Goal: Information Seeking & Learning: Learn about a topic

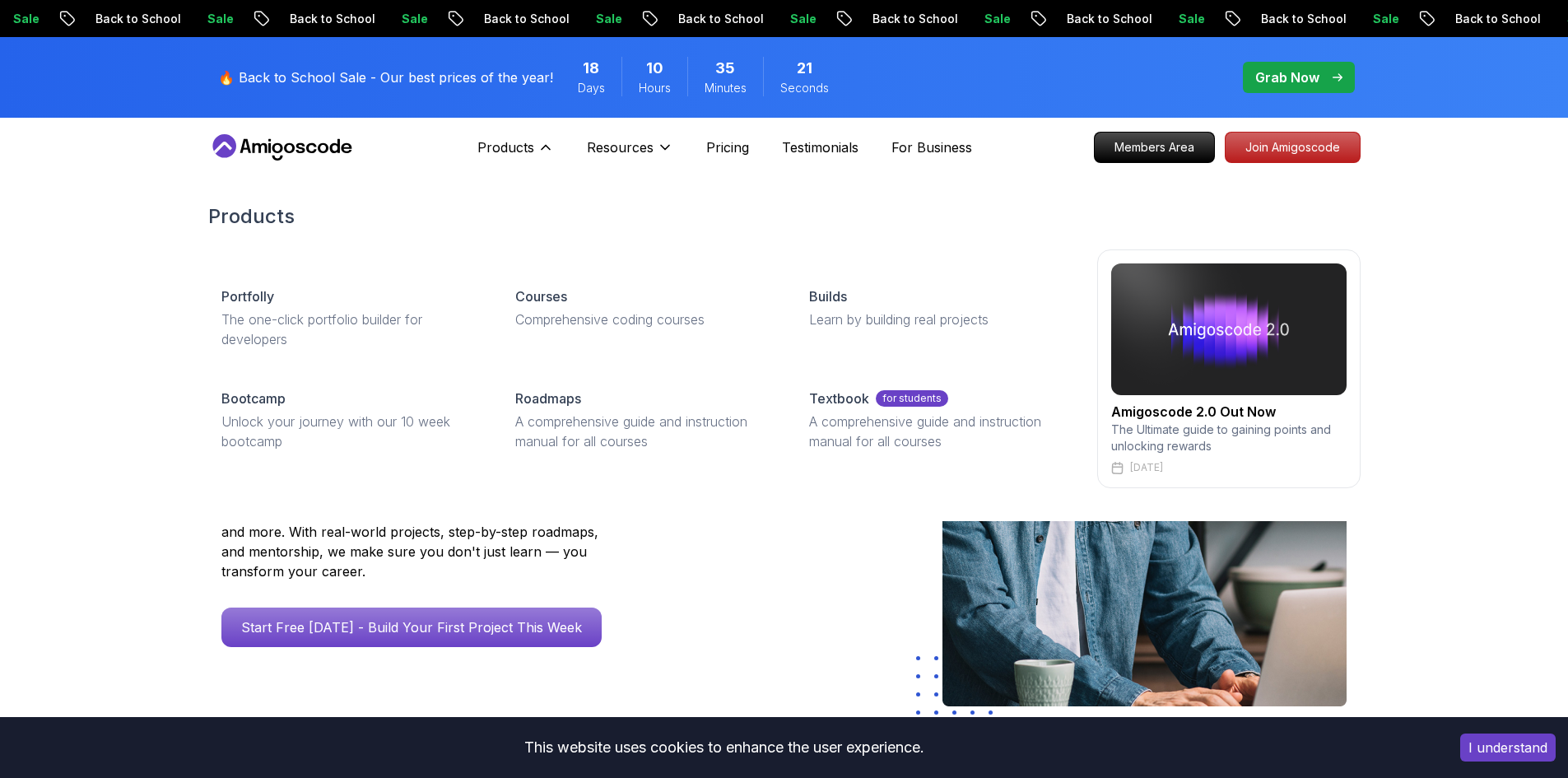
click at [518, 135] on div "Products Products Portfolly The one-click portfolio builder for developers Cour…" at bounding box center [516, 148] width 77 height 33
click at [544, 299] on p "Courses" at bounding box center [541, 296] width 52 height 20
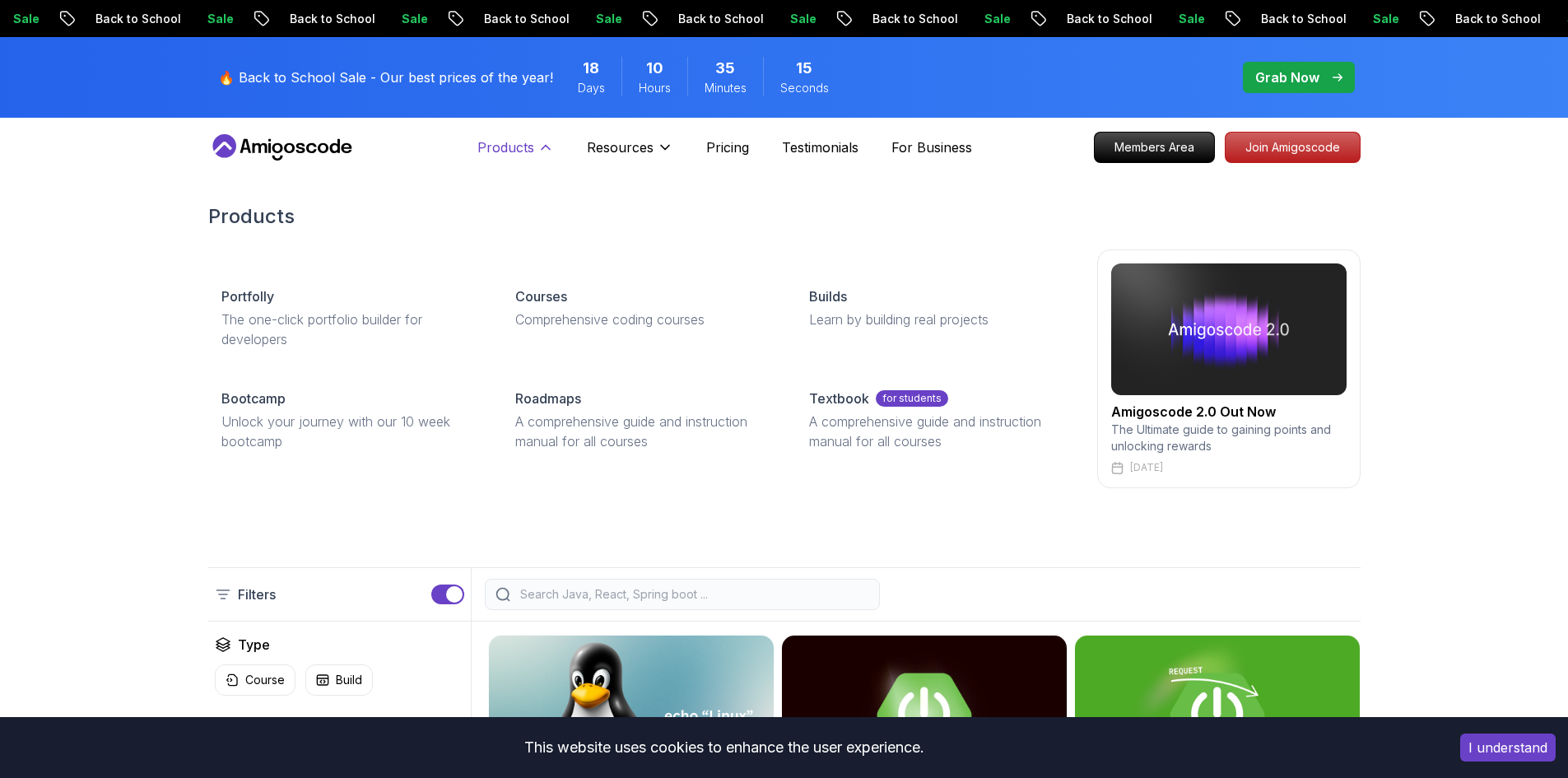
click at [524, 158] on button "Products" at bounding box center [516, 153] width 77 height 33
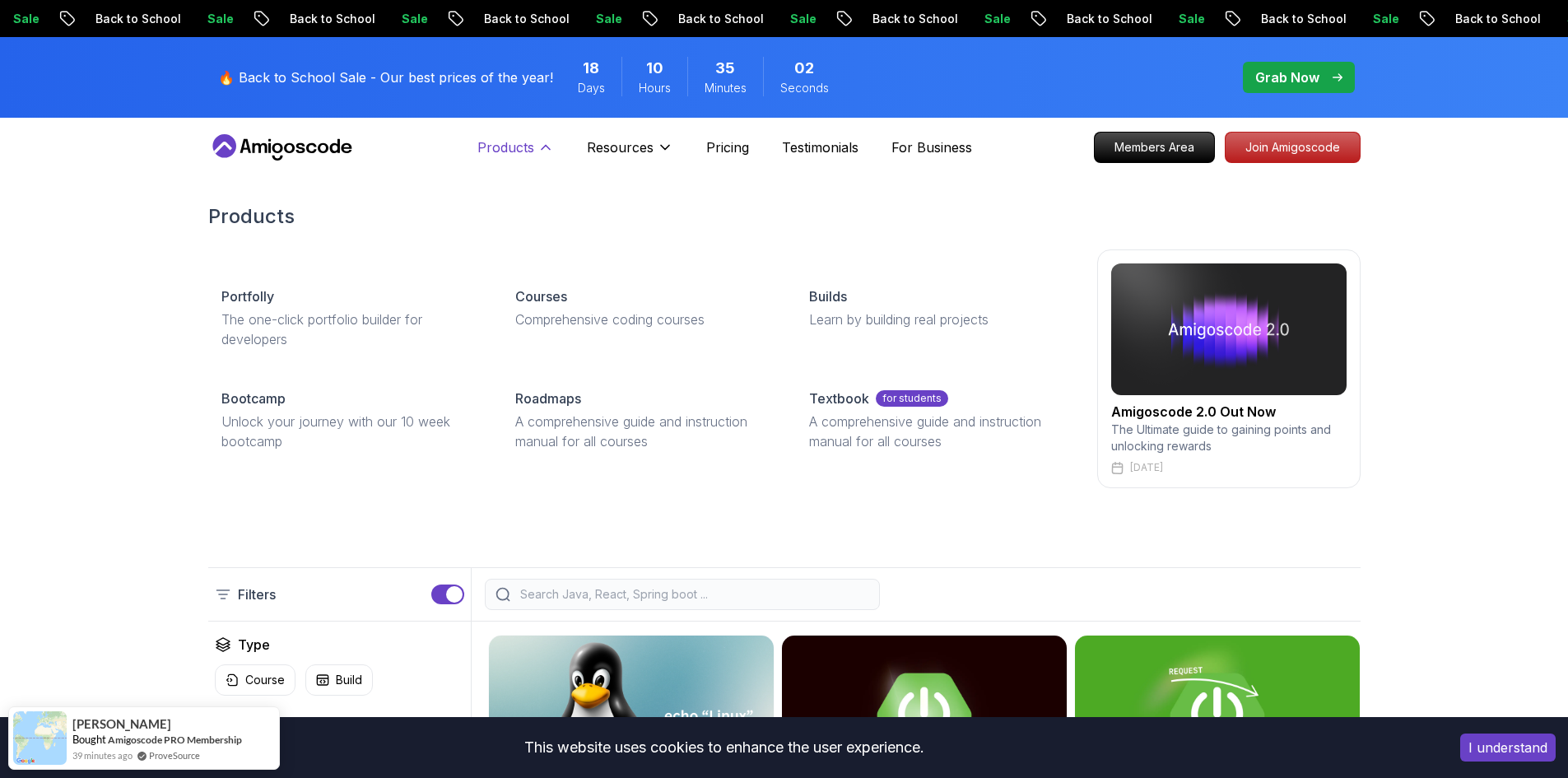
click at [534, 153] on button "Products" at bounding box center [516, 153] width 77 height 33
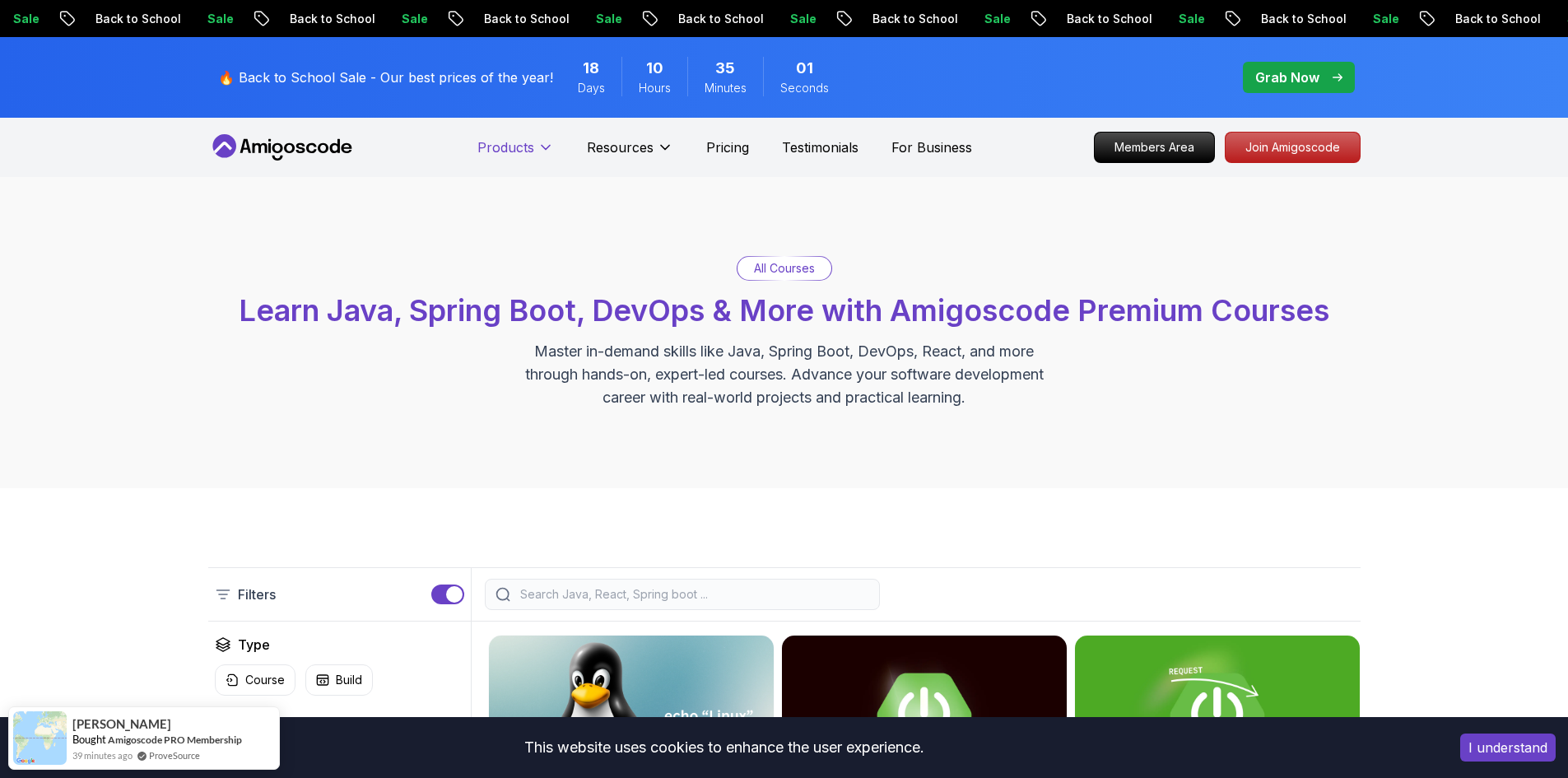
click at [534, 153] on button "Products" at bounding box center [516, 153] width 77 height 33
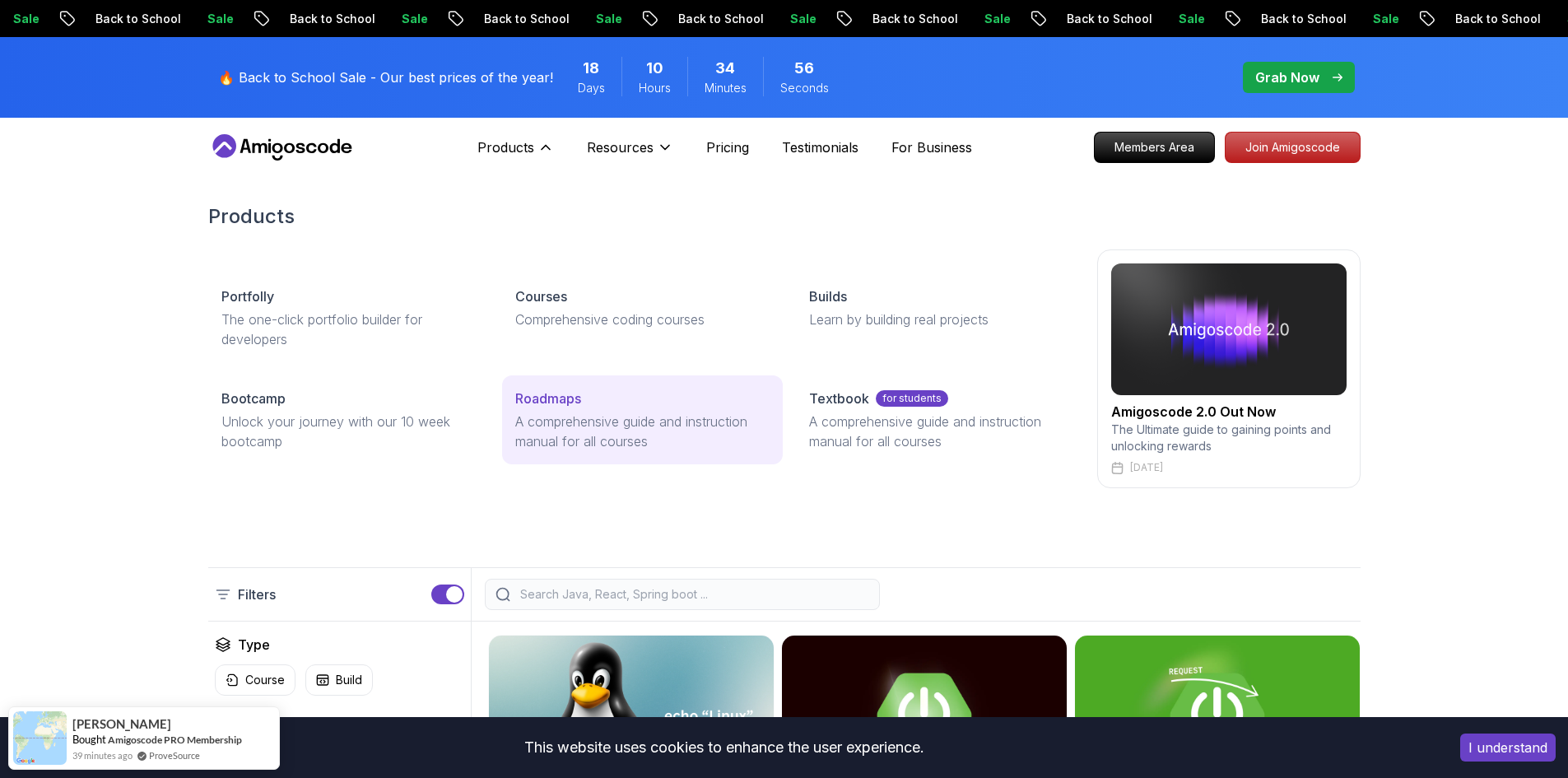
click at [590, 422] on p "A comprehensive guide and instruction manual for all courses" at bounding box center [642, 431] width 254 height 39
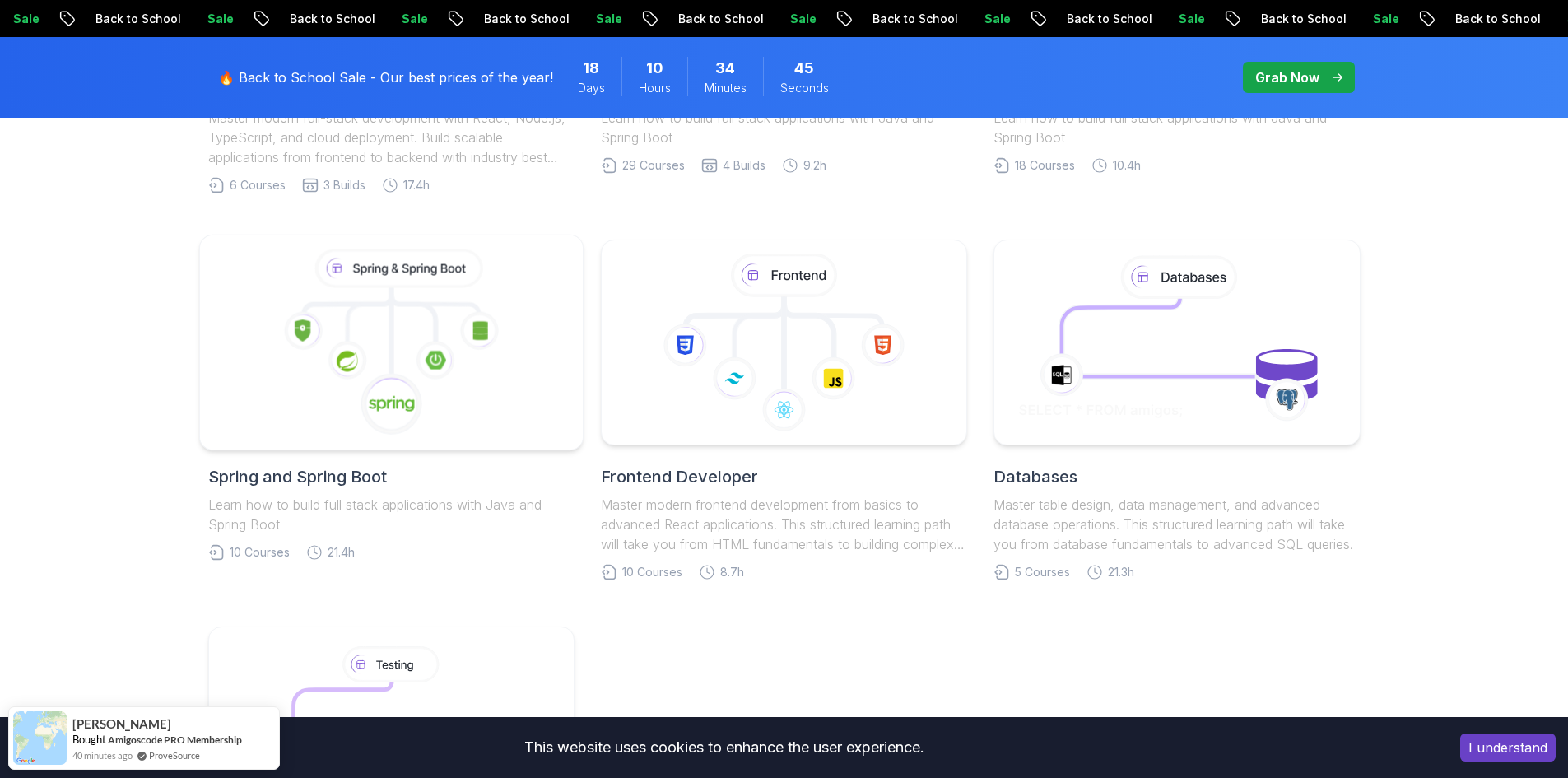
scroll to position [714, 0]
click at [425, 339] on icon at bounding box center [390, 343] width 356 height 187
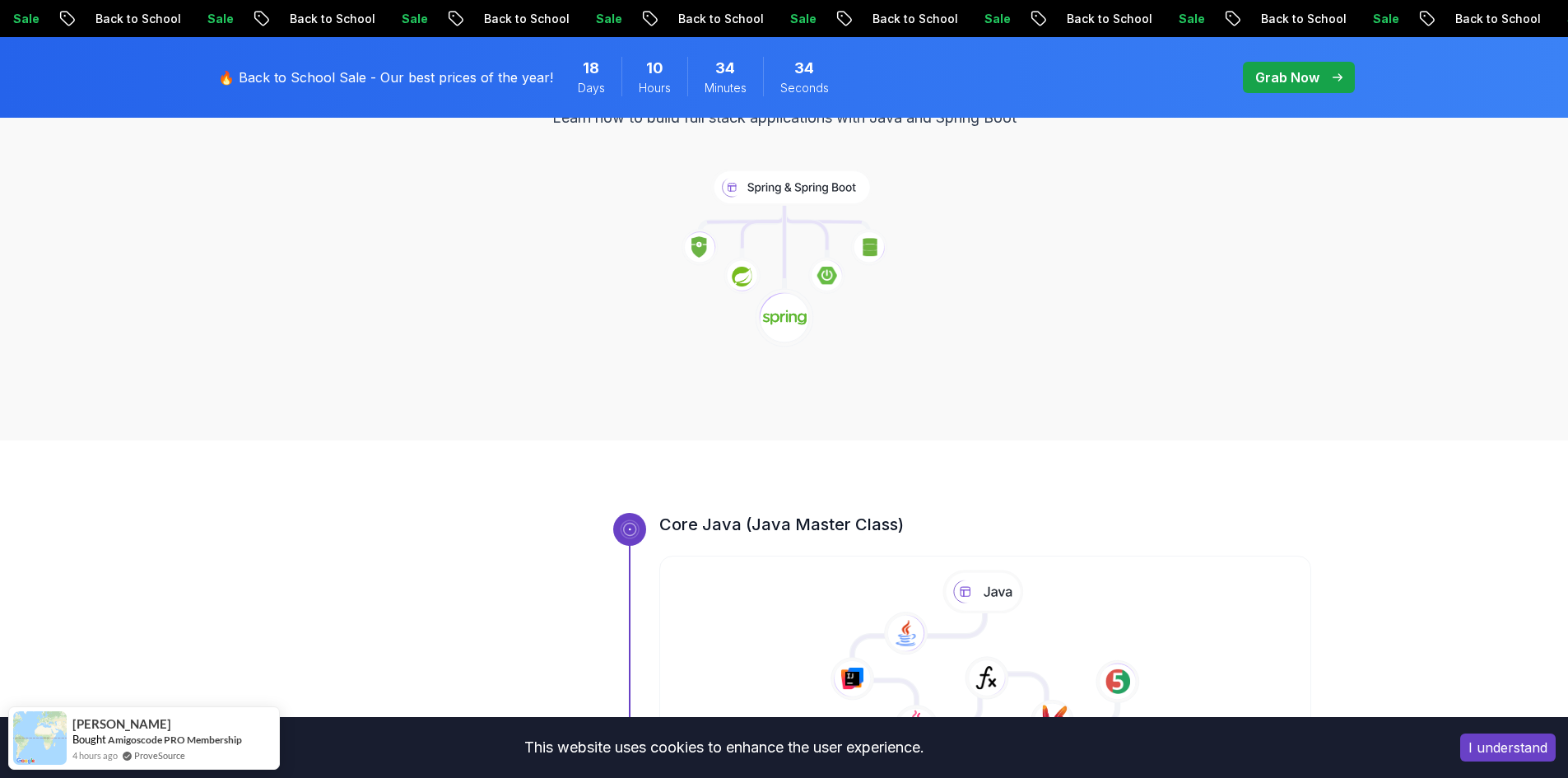
scroll to position [224, 0]
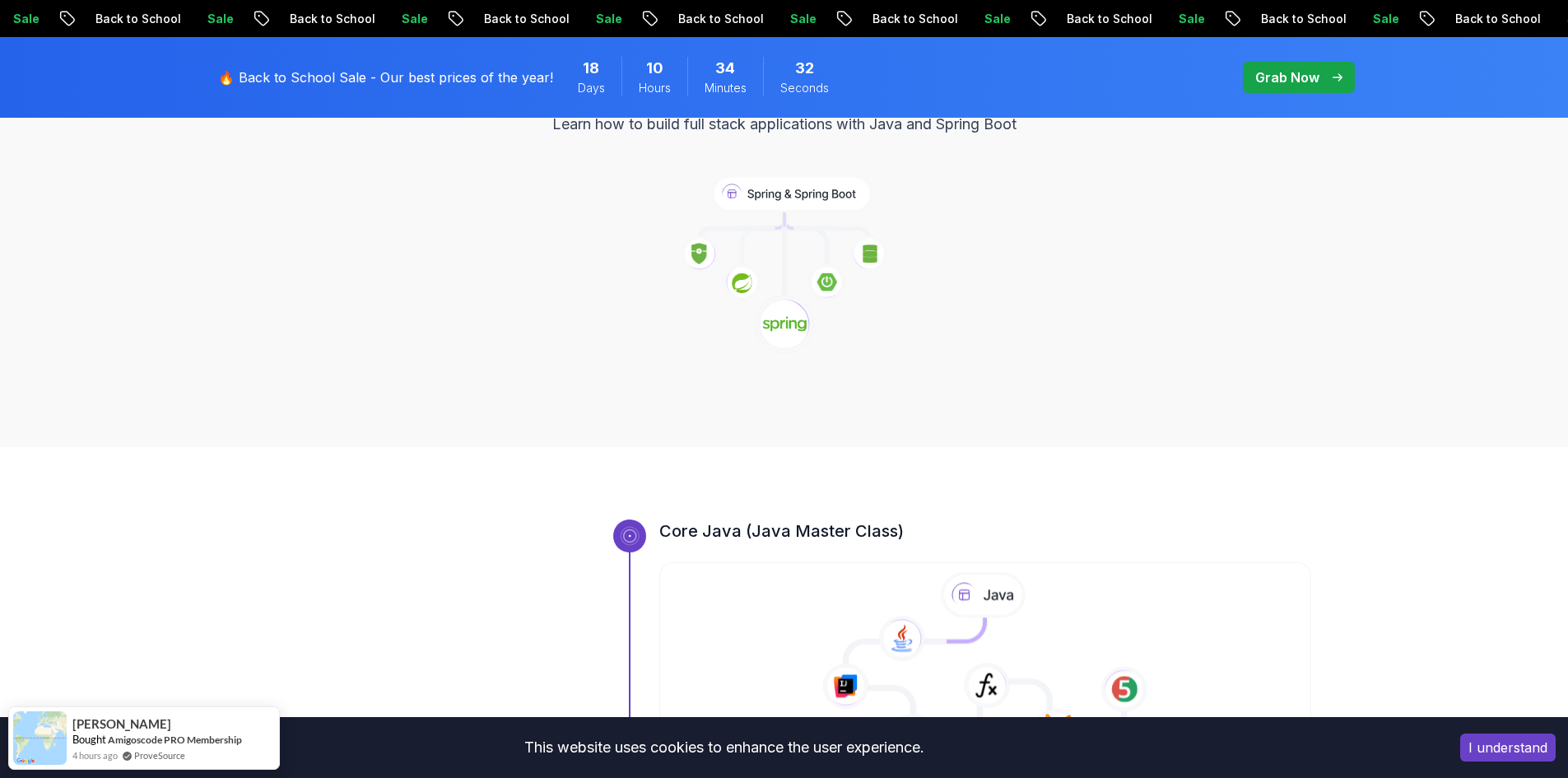
click at [987, 679] on icon at bounding box center [986, 686] width 47 height 46
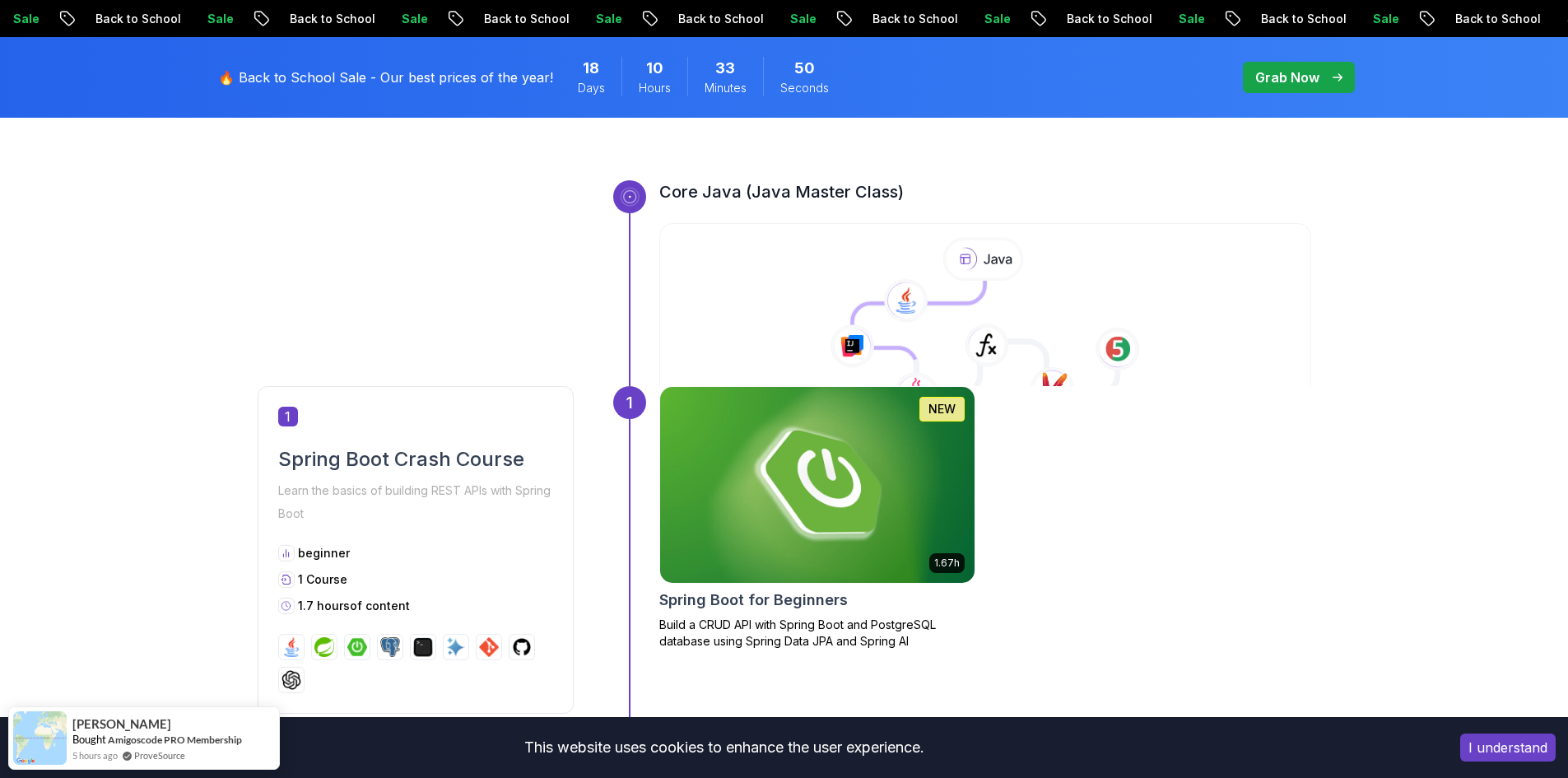
scroll to position [562, 0]
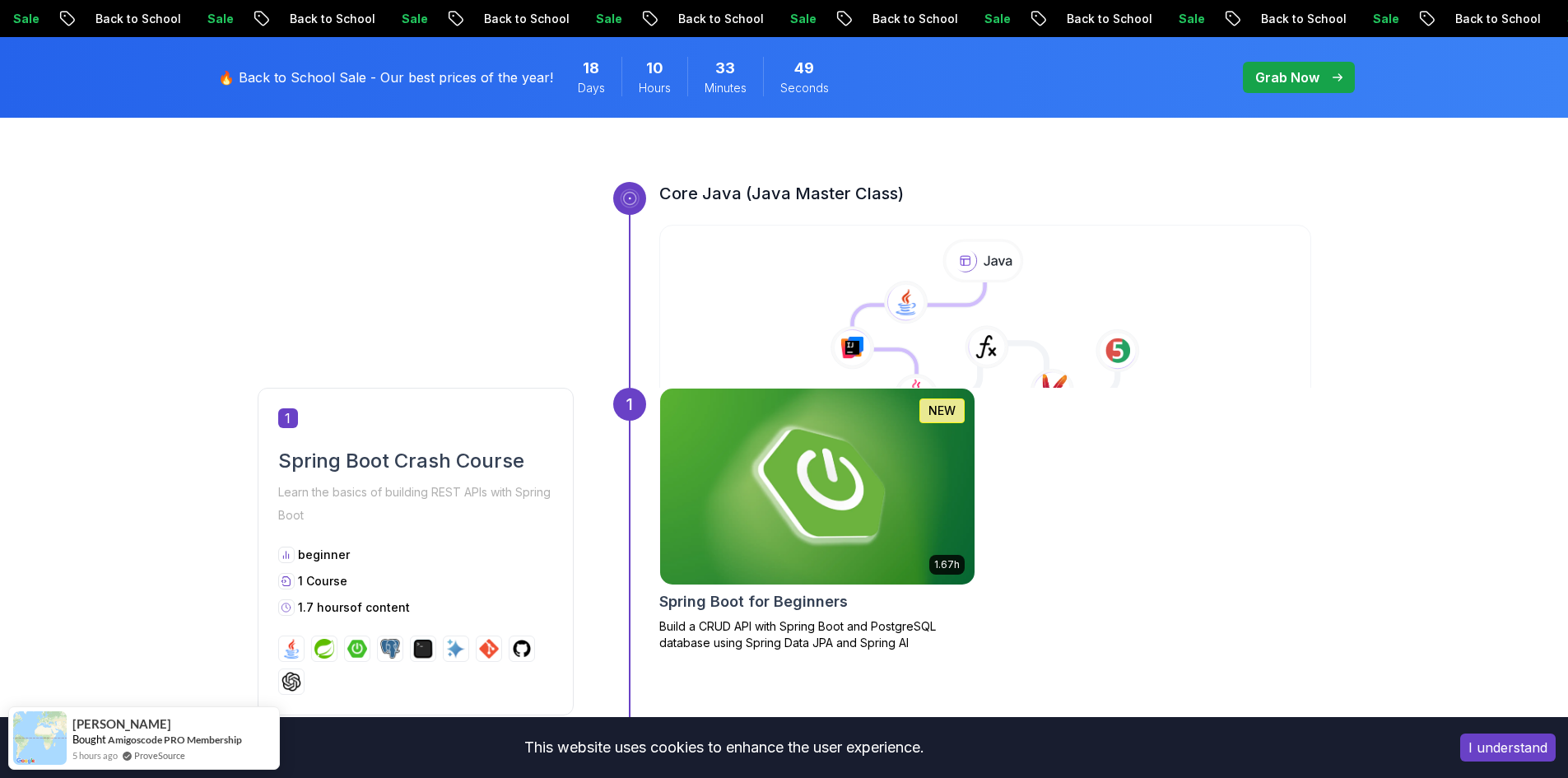
click at [835, 501] on img at bounding box center [817, 486] width 330 height 206
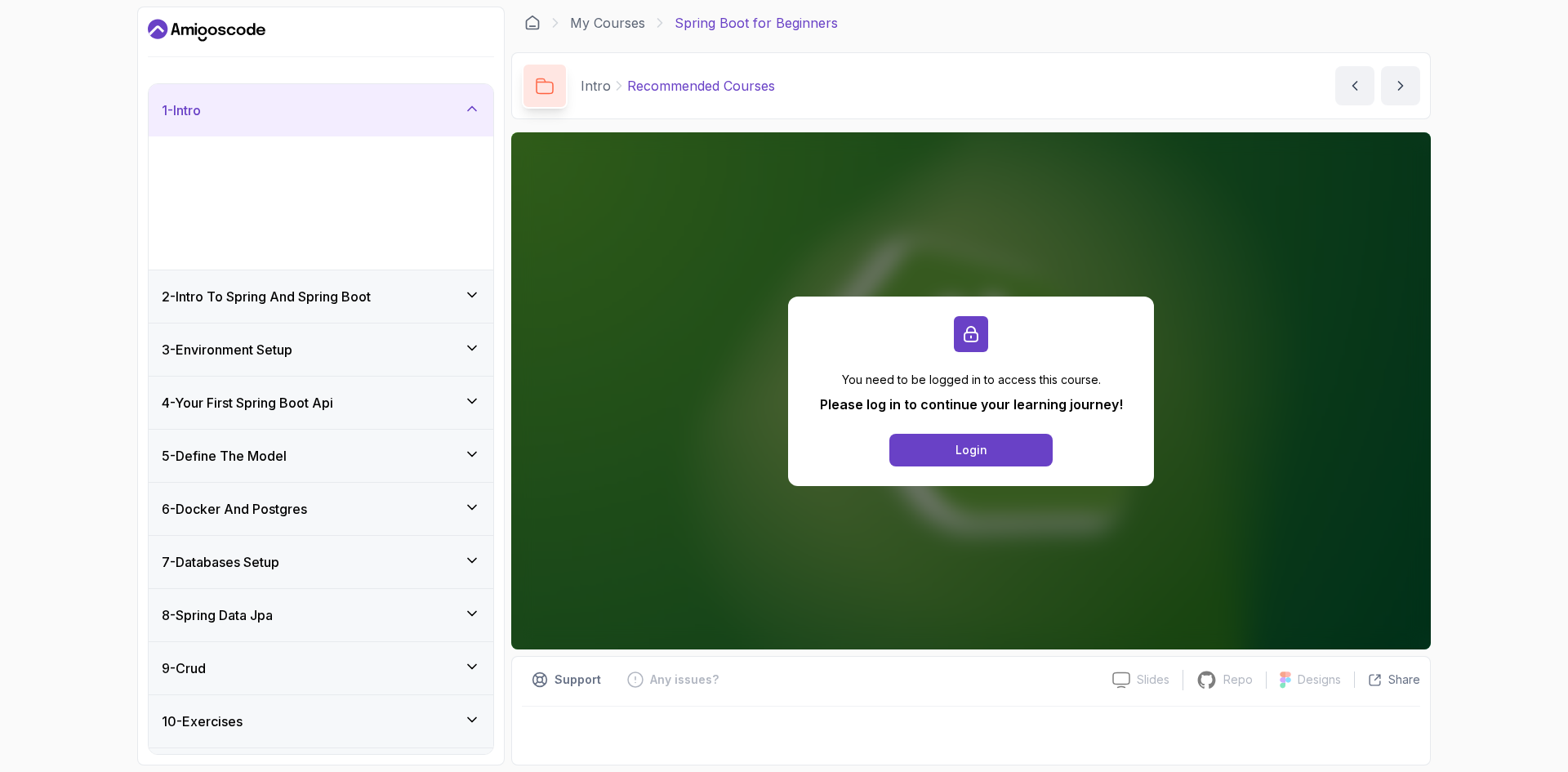
click at [929, 563] on div "You need to be logged in to access this course. Please log in to continue your …" at bounding box center [970, 390] width 920 height 517
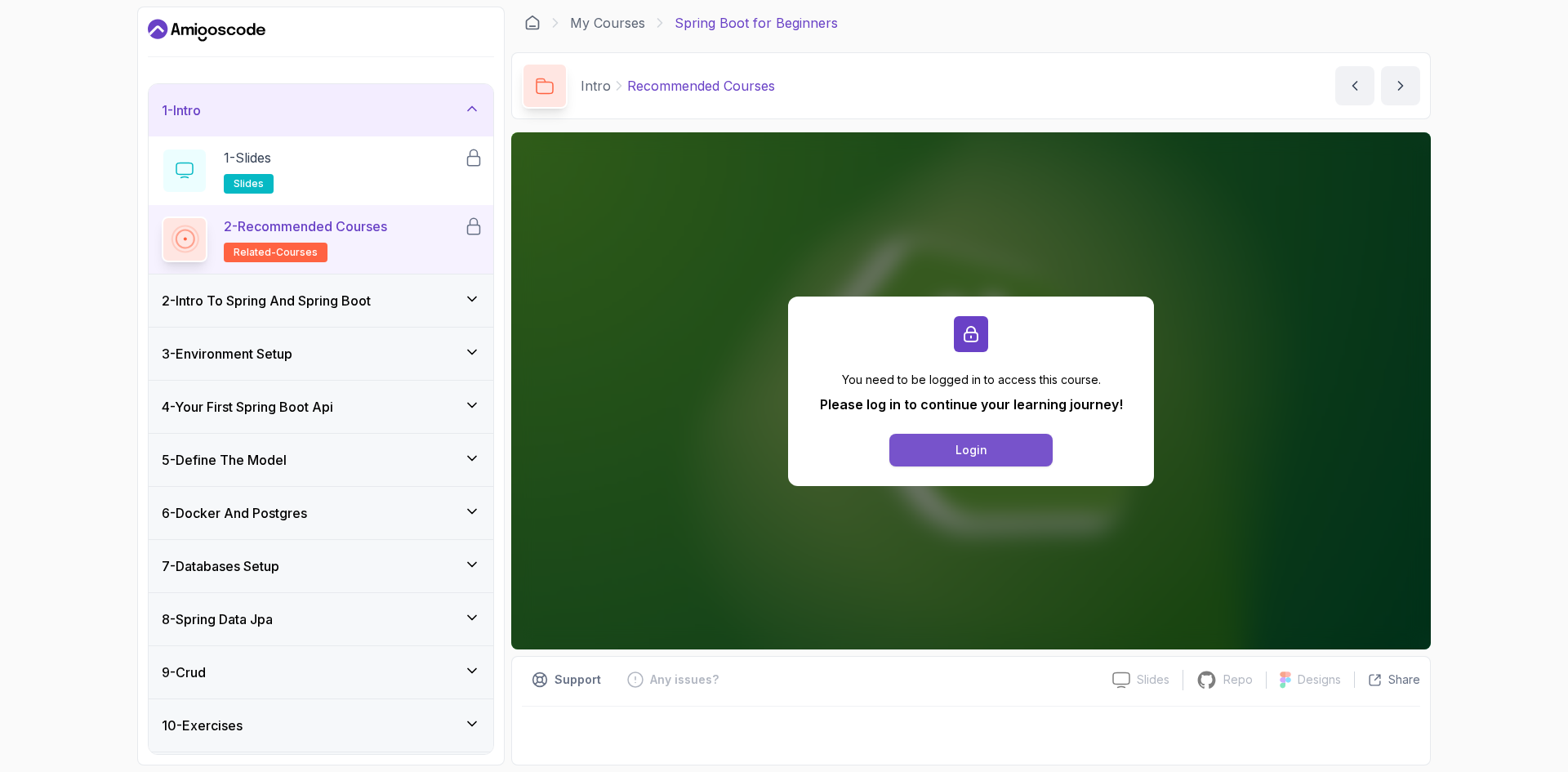
click at [927, 444] on button "Login" at bounding box center [971, 450] width 164 height 32
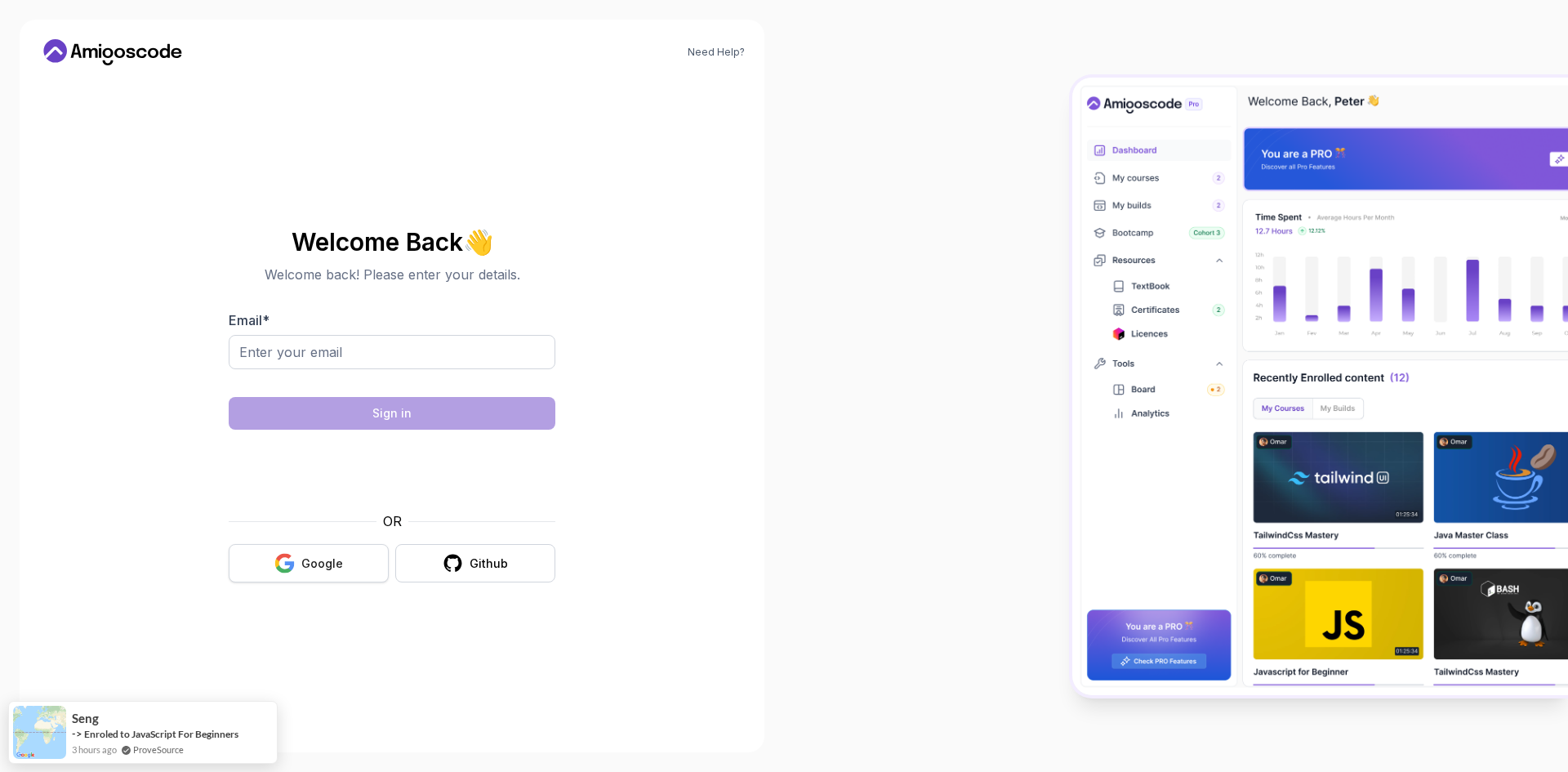
click at [332, 560] on div "Google" at bounding box center [323, 564] width 42 height 16
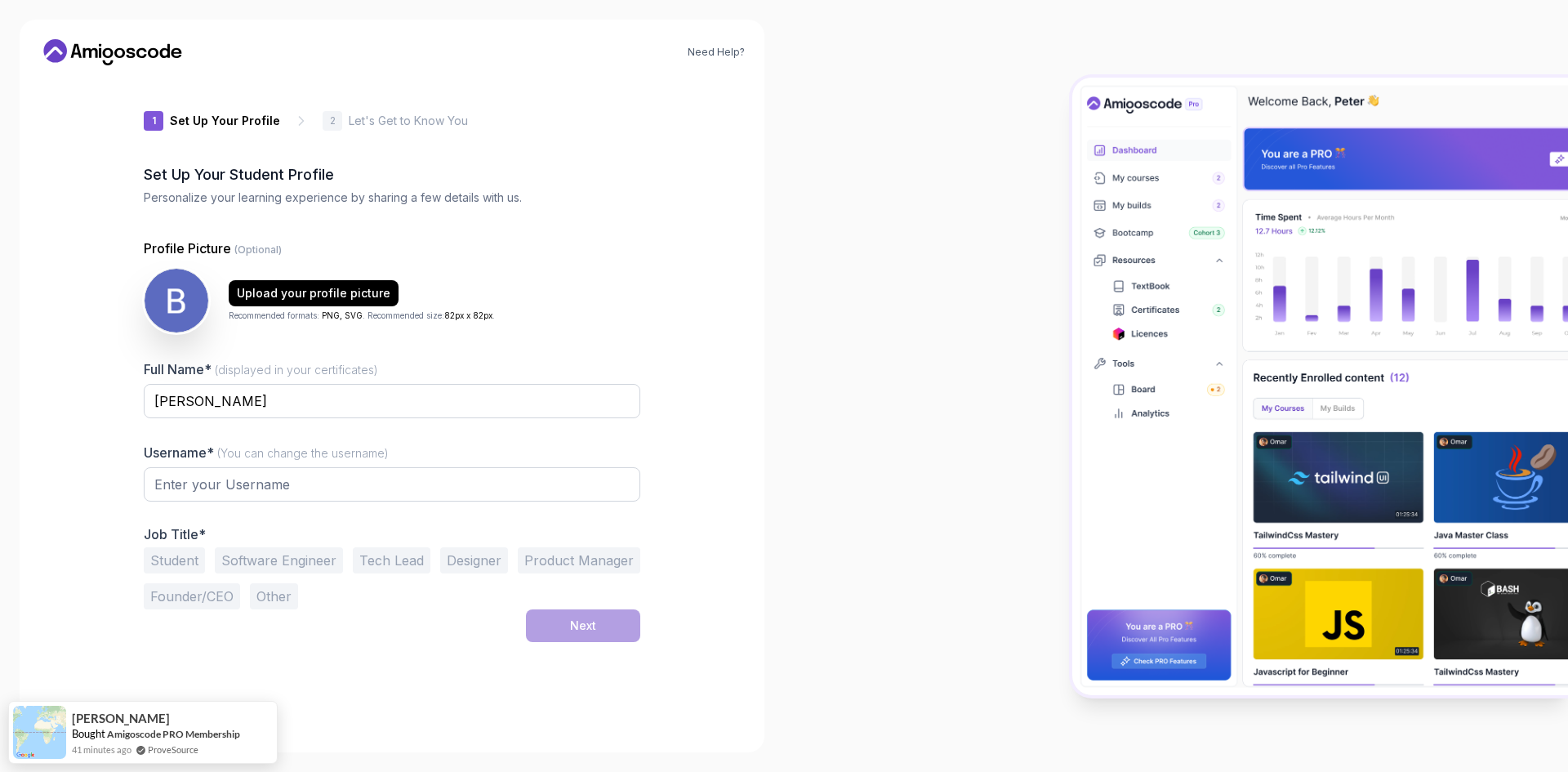
type input "vividbobcat8c2a9"
drag, startPoint x: 219, startPoint y: 713, endPoint x: 362, endPoint y: 507, distance: 250.8
click at [362, 507] on body "Need Help? 1 Set Up Your Profile 1 Set Up Your Profile 2 Let's Get to Know You …" at bounding box center [784, 386] width 1568 height 772
click at [505, 493] on input "vividbobcat8c2a9" at bounding box center [392, 485] width 497 height 34
click at [195, 403] on input "Bala Supramani" at bounding box center [392, 402] width 497 height 34
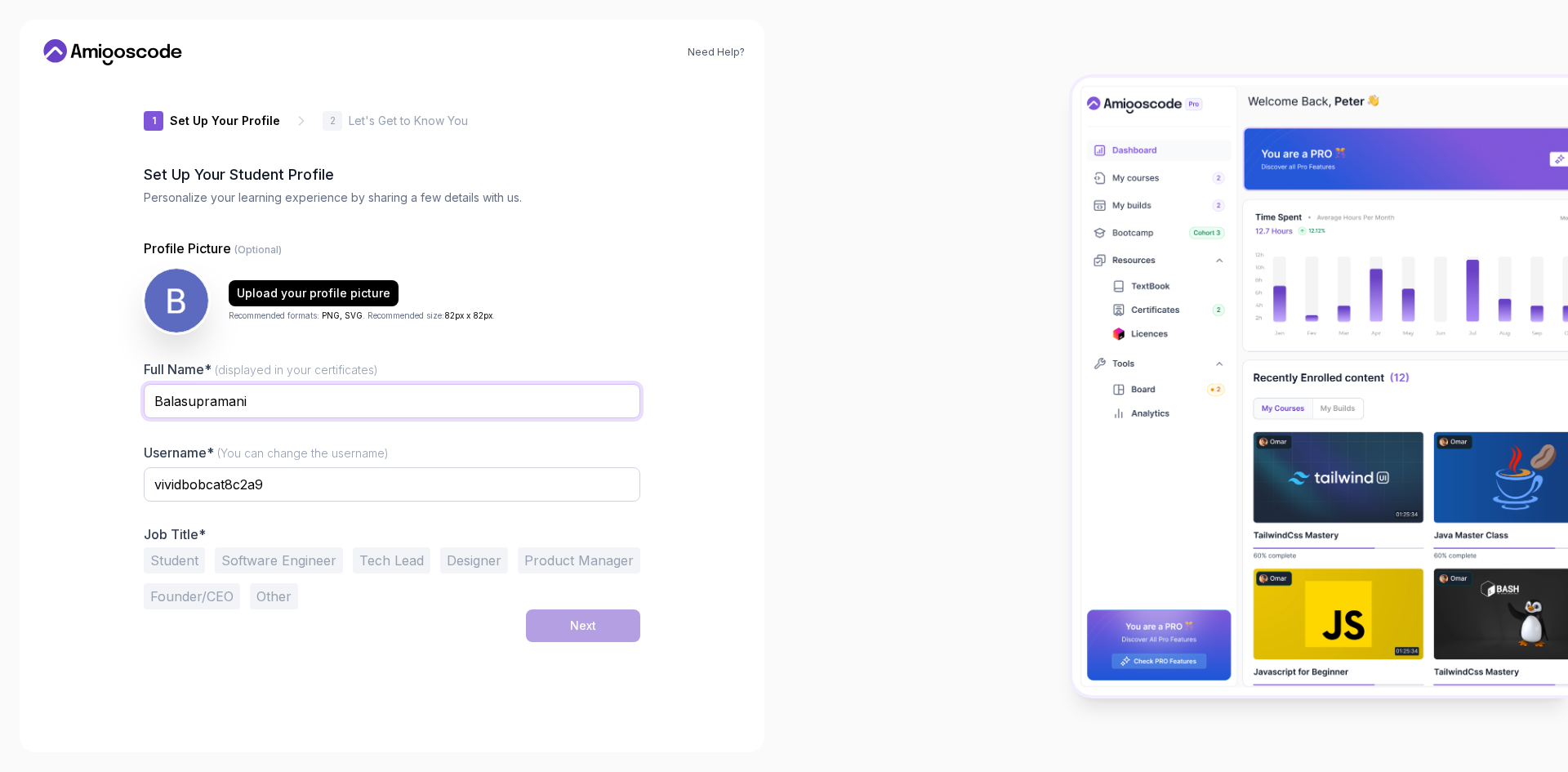
type input "Balasupramani"
click at [171, 564] on button "Student" at bounding box center [174, 560] width 61 height 26
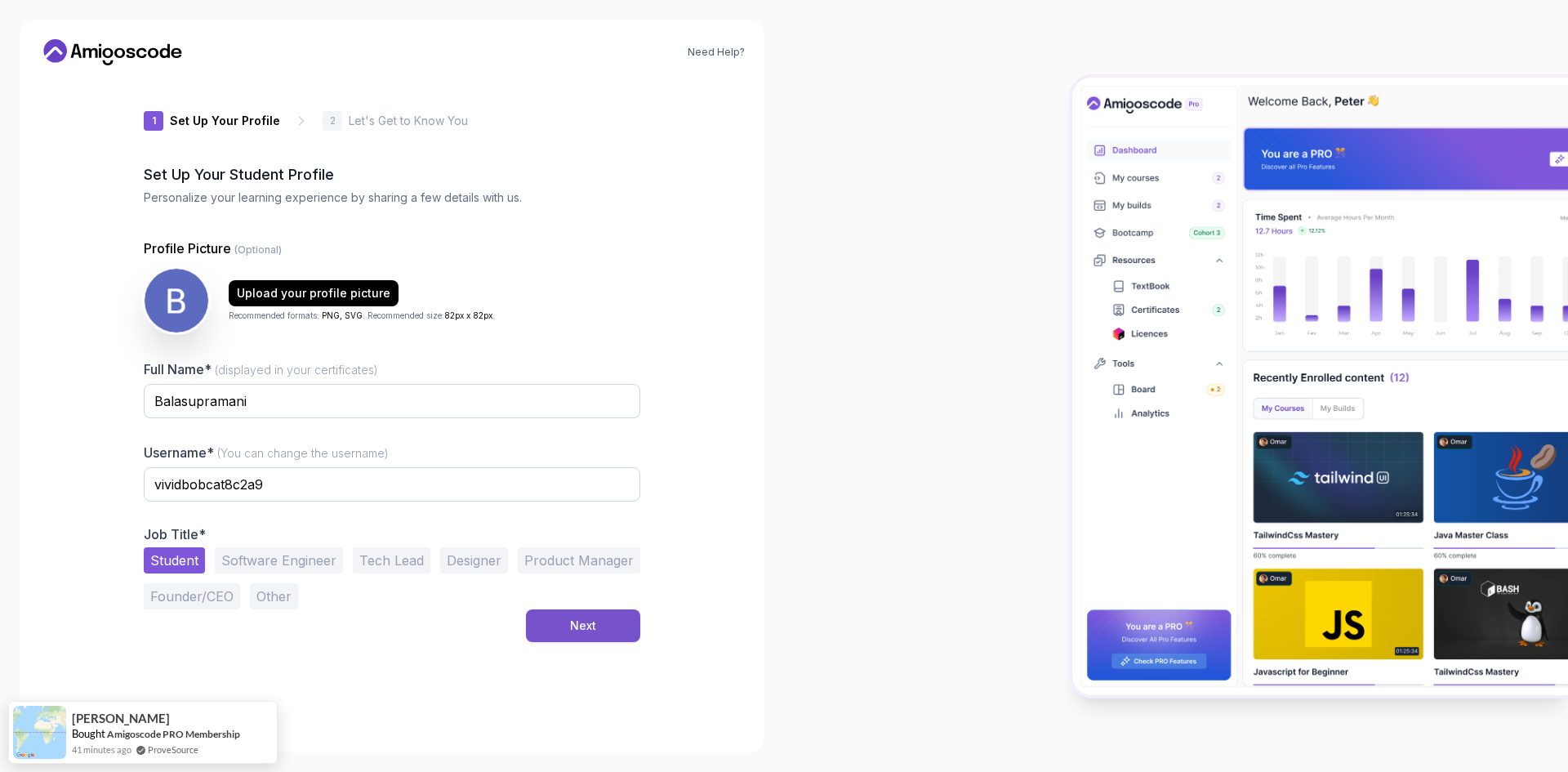
click at [568, 632] on button "Next" at bounding box center [583, 625] width 114 height 32
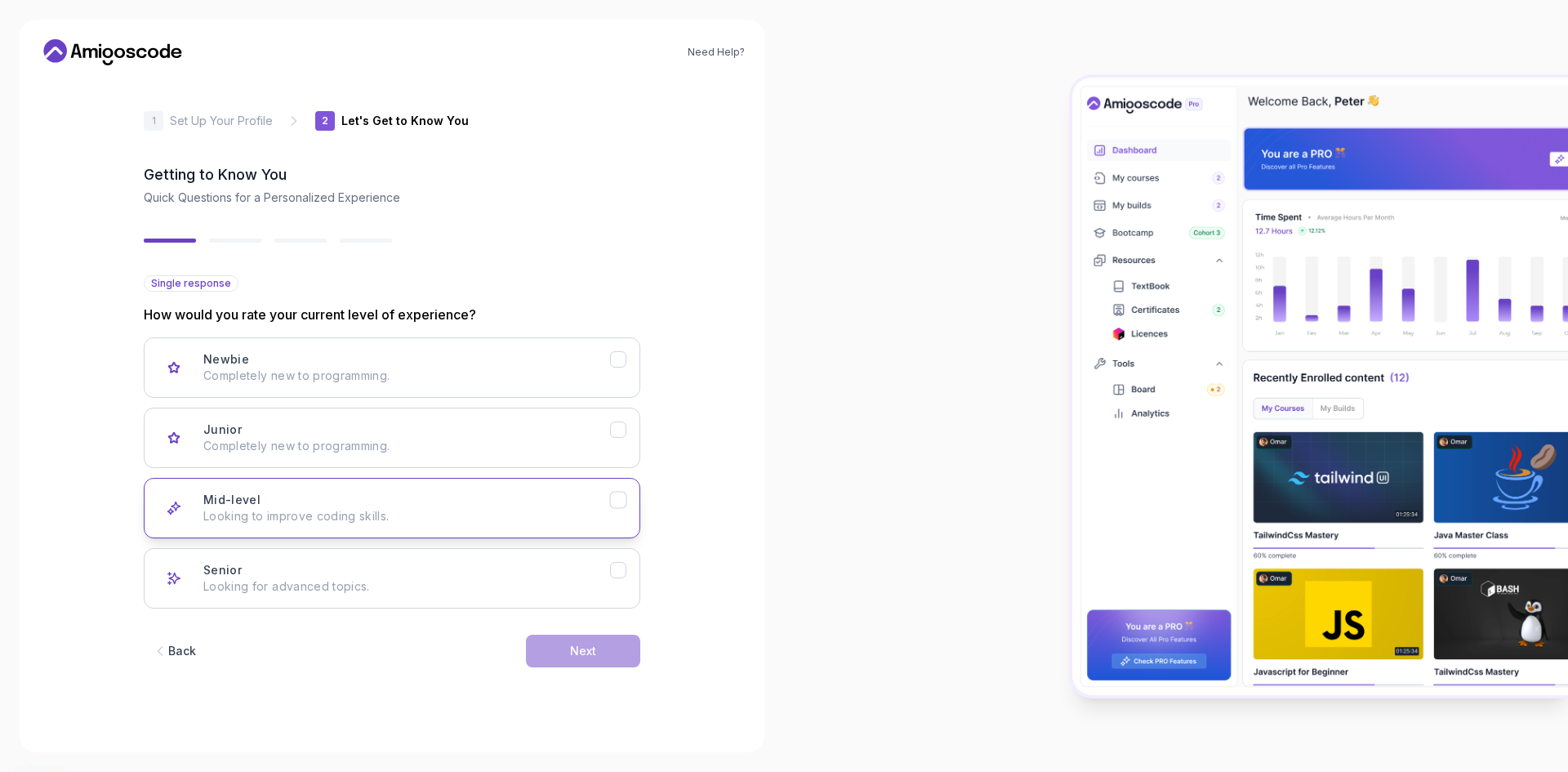
click at [531, 497] on div "Mid-level Looking to improve coding skills." at bounding box center [407, 508] width 407 height 32
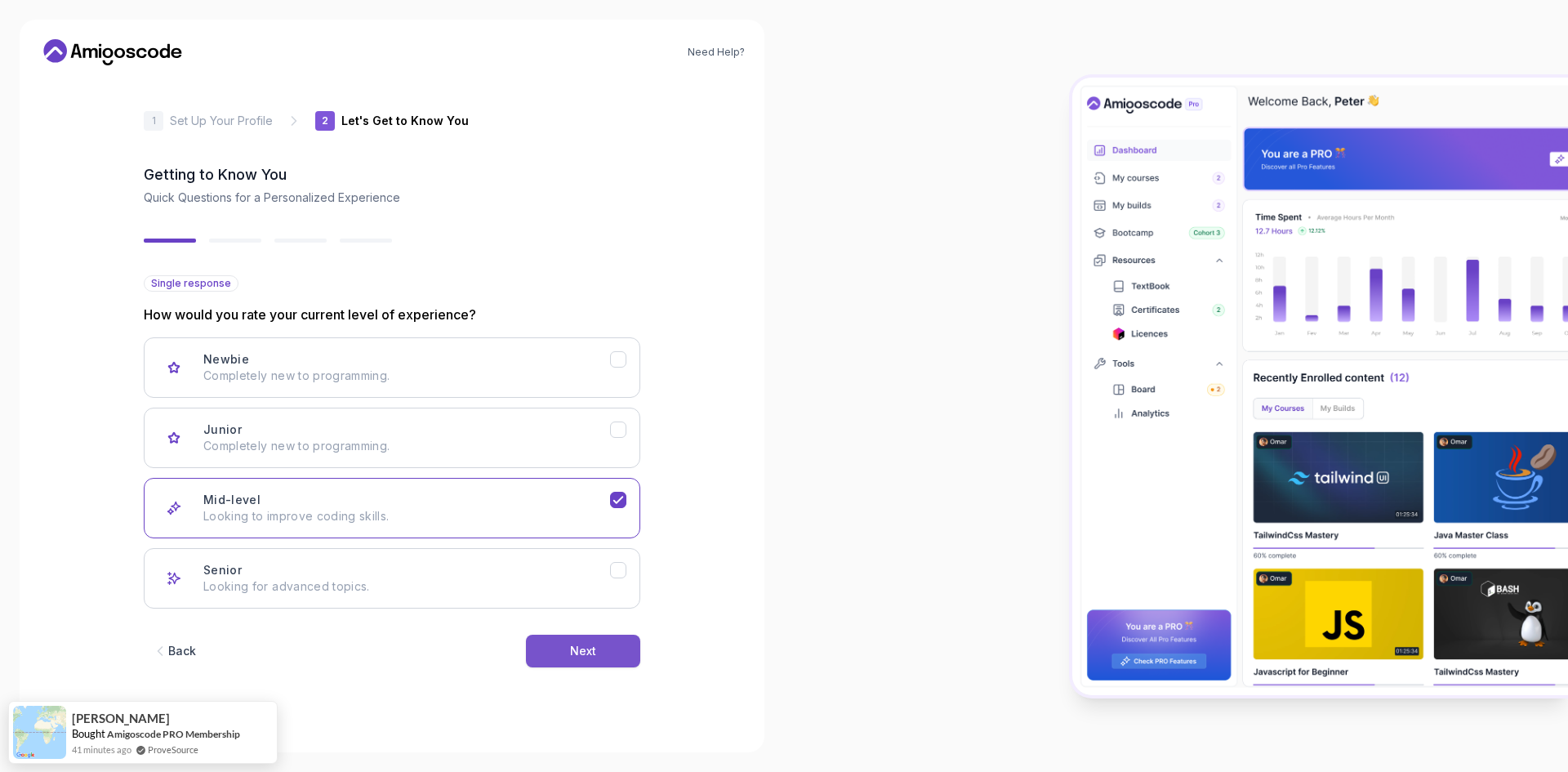
click at [615, 657] on button "Next" at bounding box center [583, 651] width 114 height 32
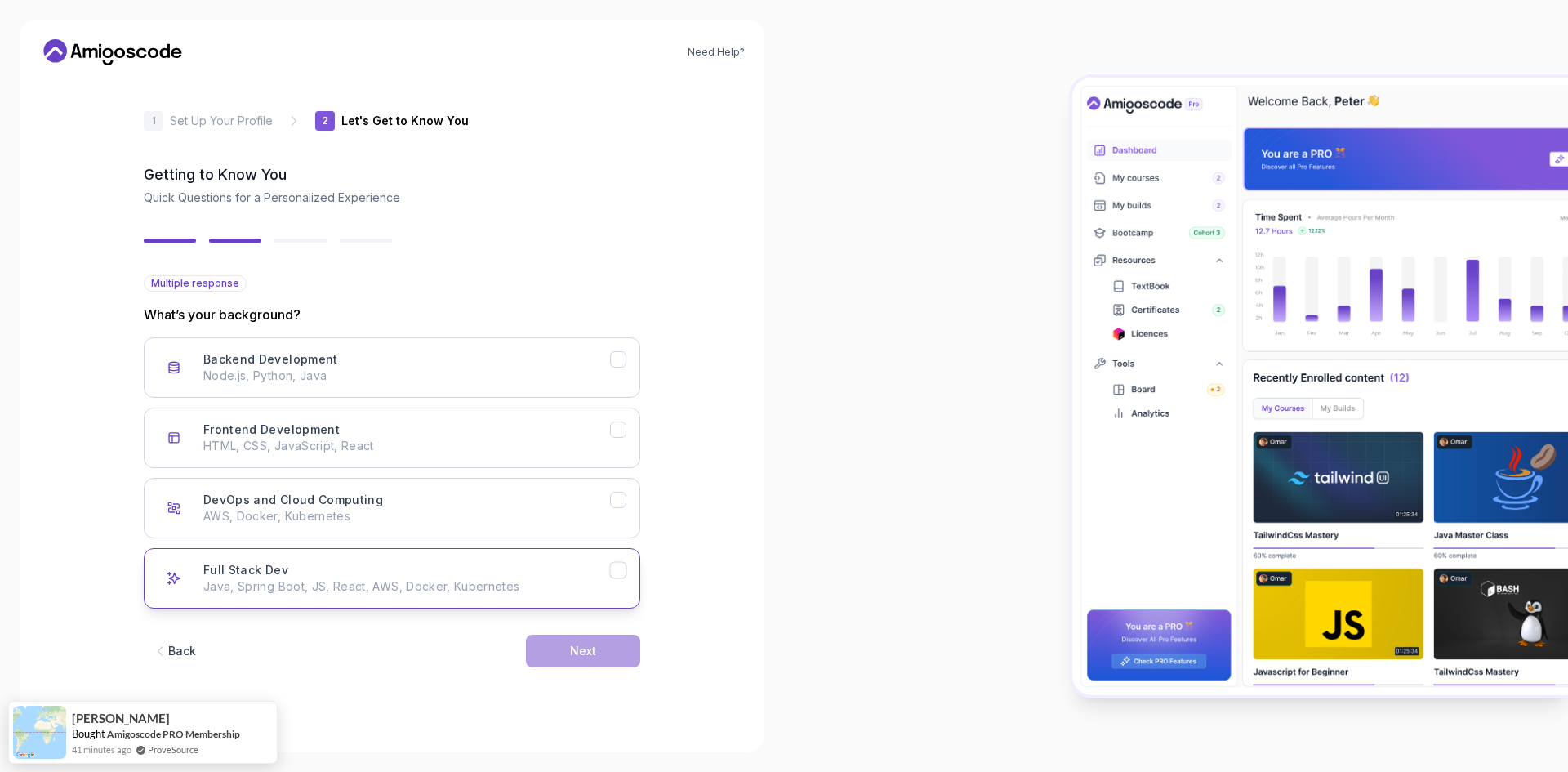
click at [559, 575] on div "Full Stack Dev Java, Spring Boot, JS, React, AWS, Docker, Kubernetes" at bounding box center [407, 579] width 407 height 32
click at [609, 642] on button "Next" at bounding box center [583, 651] width 114 height 32
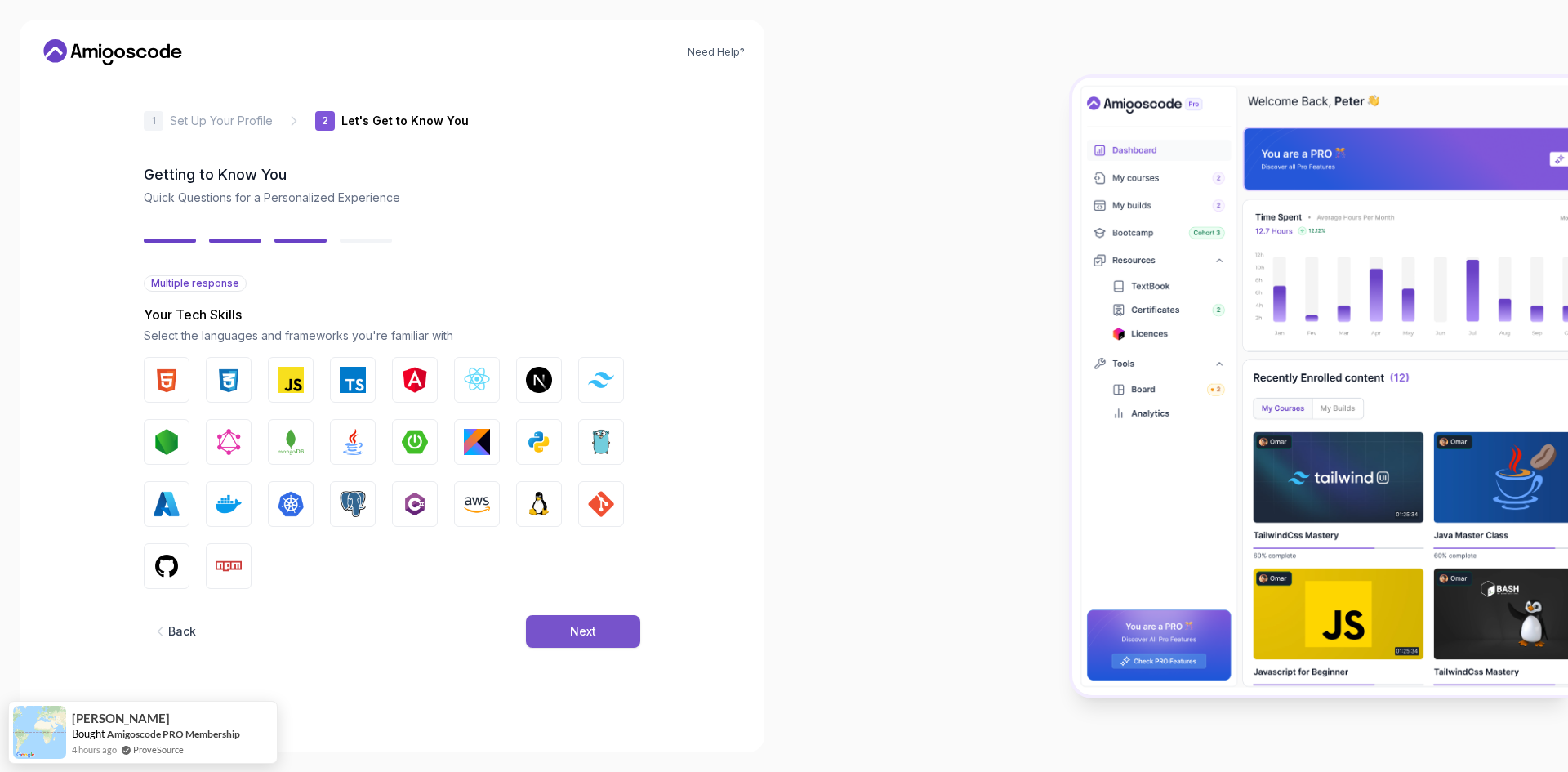
click at [578, 626] on div "Next" at bounding box center [582, 631] width 26 height 16
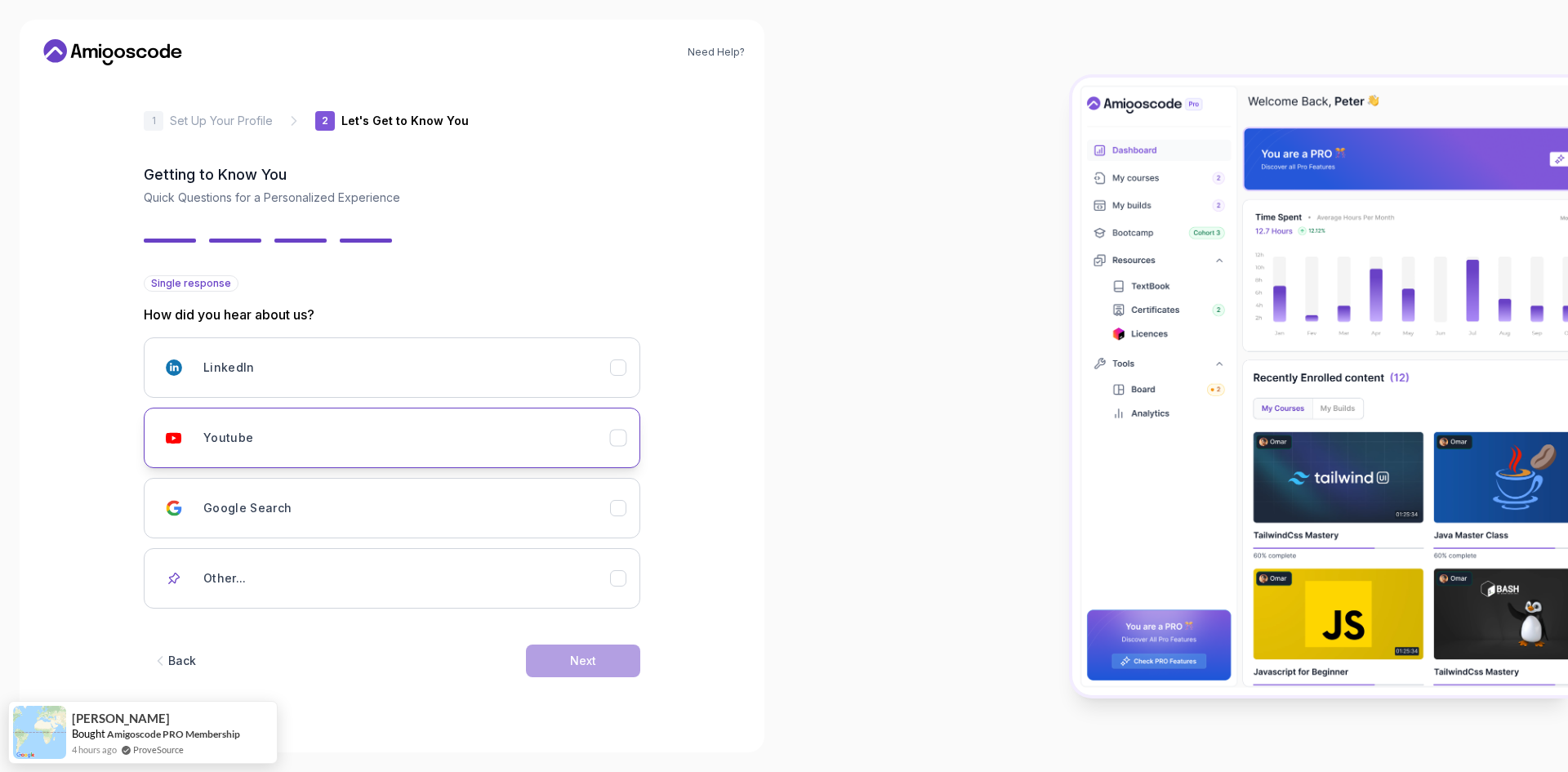
click at [480, 442] on div "Youtube" at bounding box center [407, 438] width 407 height 32
click at [601, 662] on button "Next" at bounding box center [583, 661] width 114 height 32
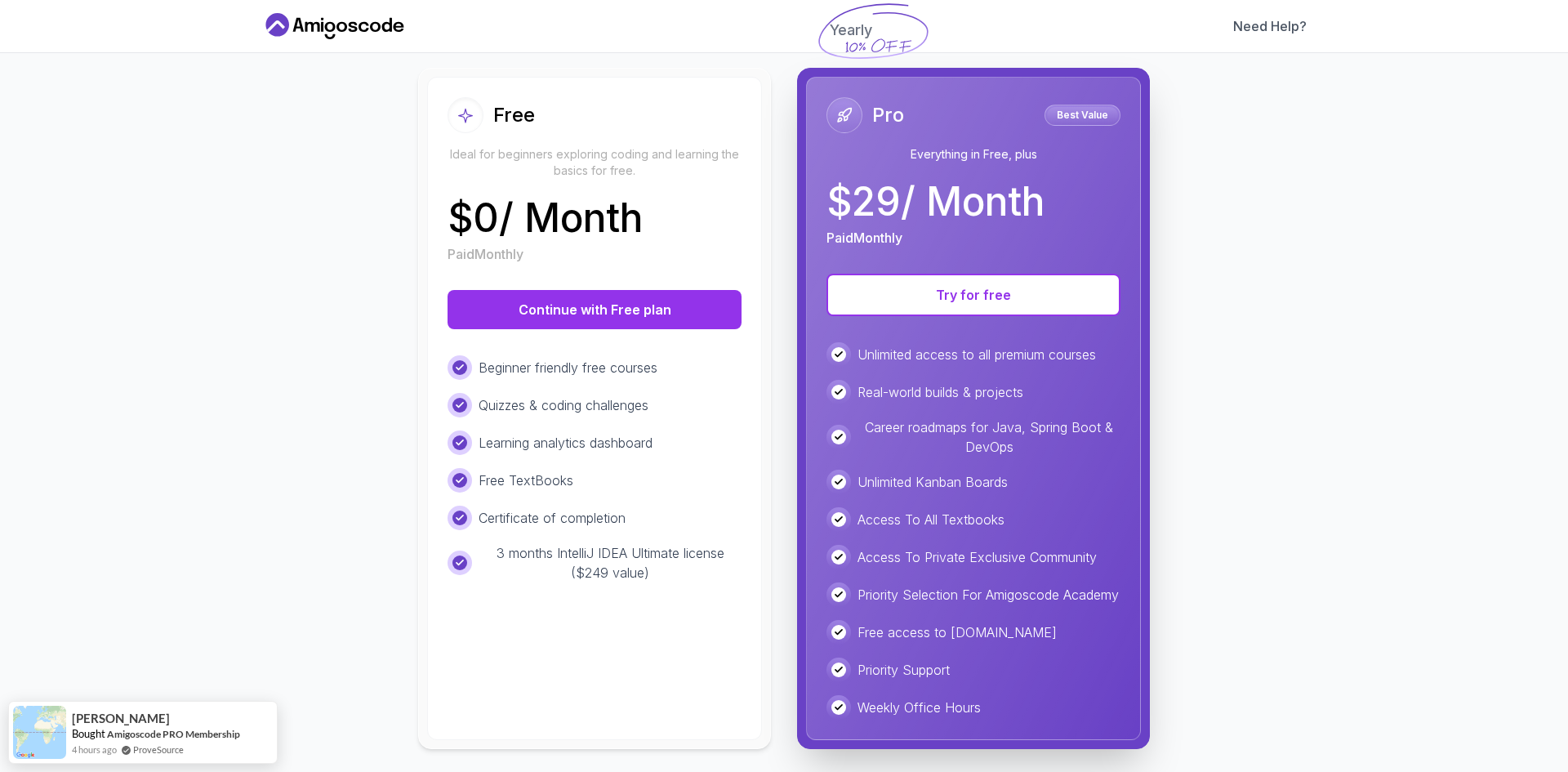
scroll to position [193, 0]
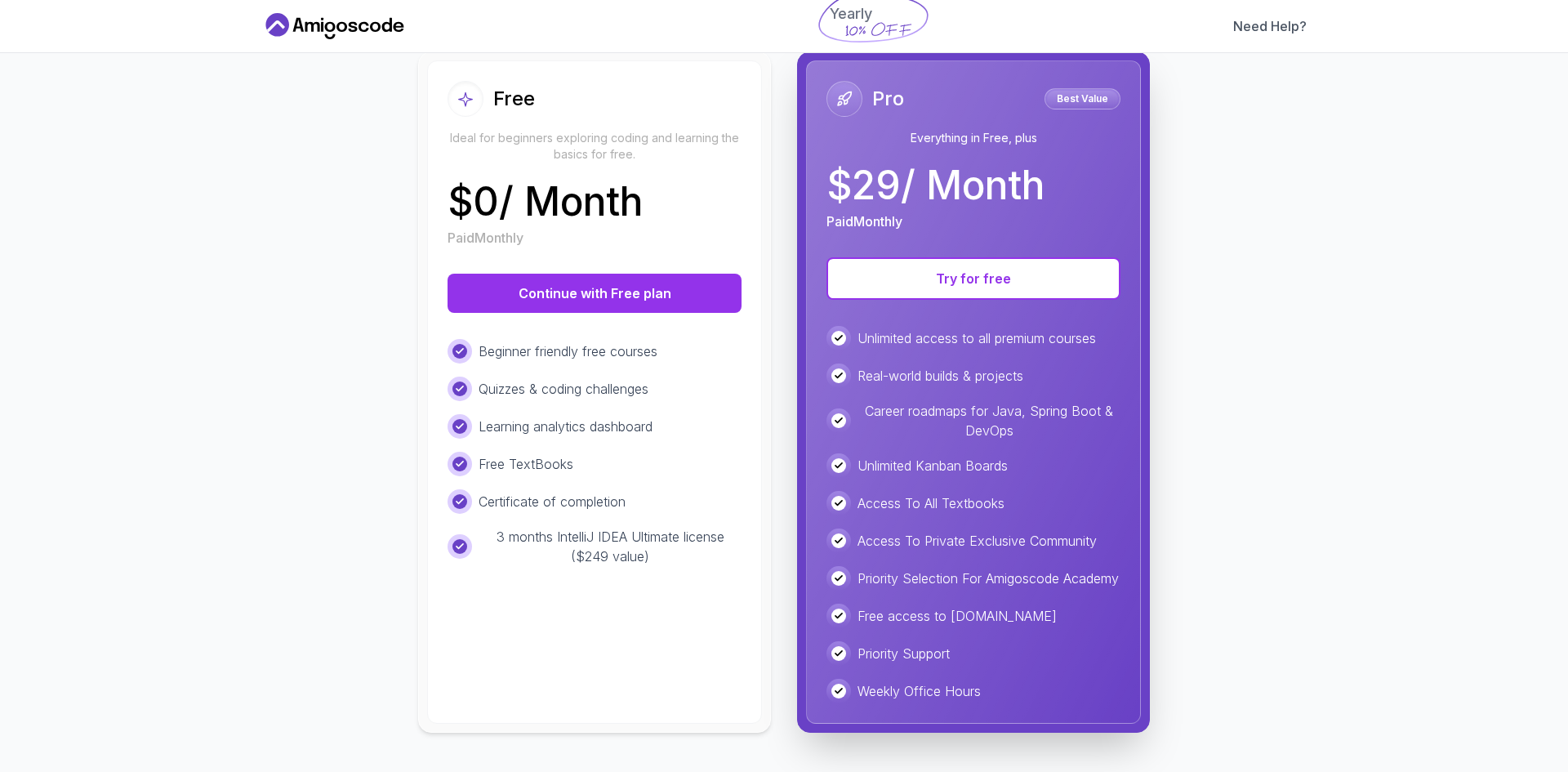
click at [585, 597] on div "Free Ideal for beginners exploring coding and learning the basics for free. $ 0…" at bounding box center [595, 392] width 335 height 663
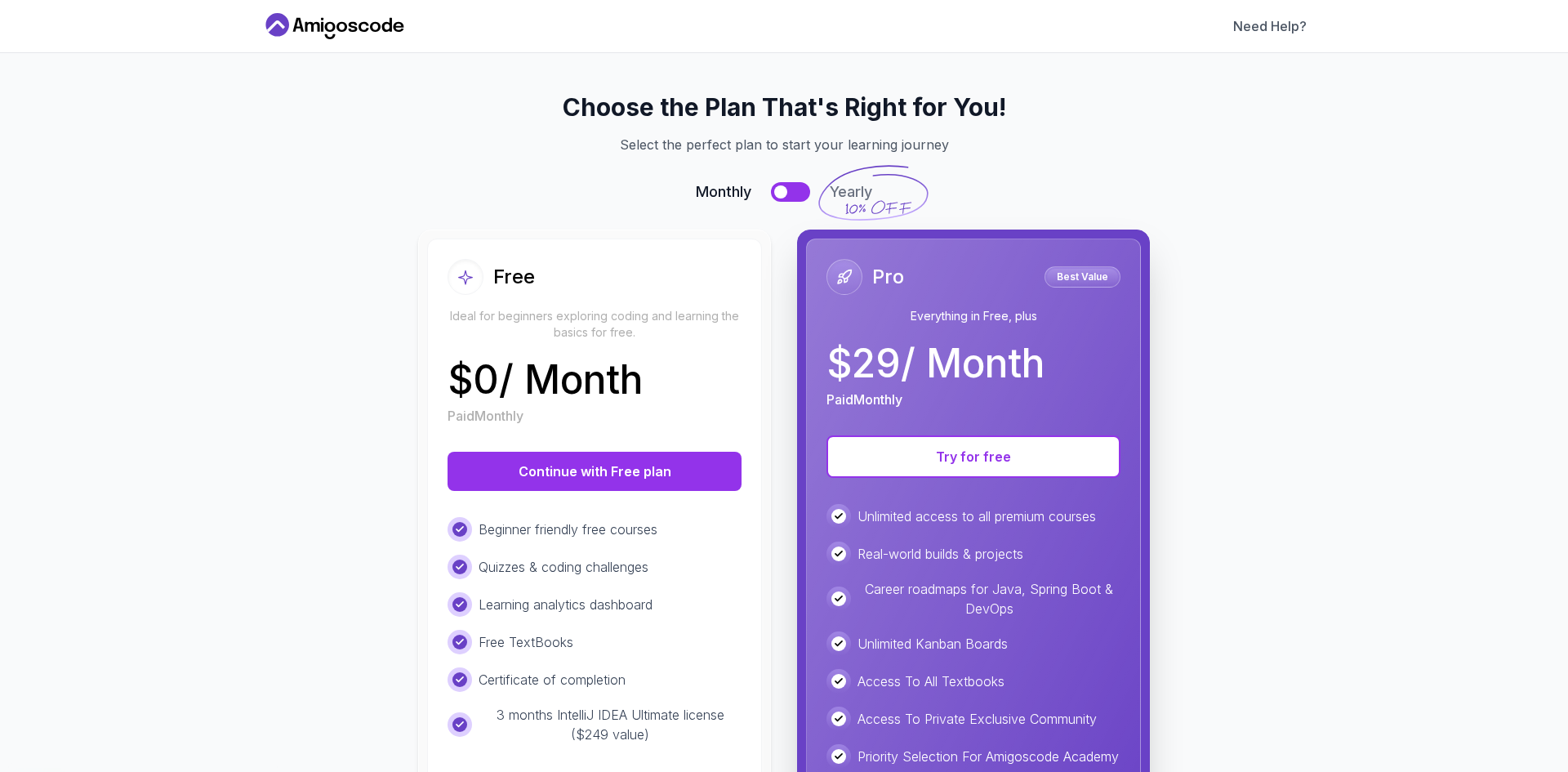
click at [786, 197] on button at bounding box center [790, 191] width 39 height 20
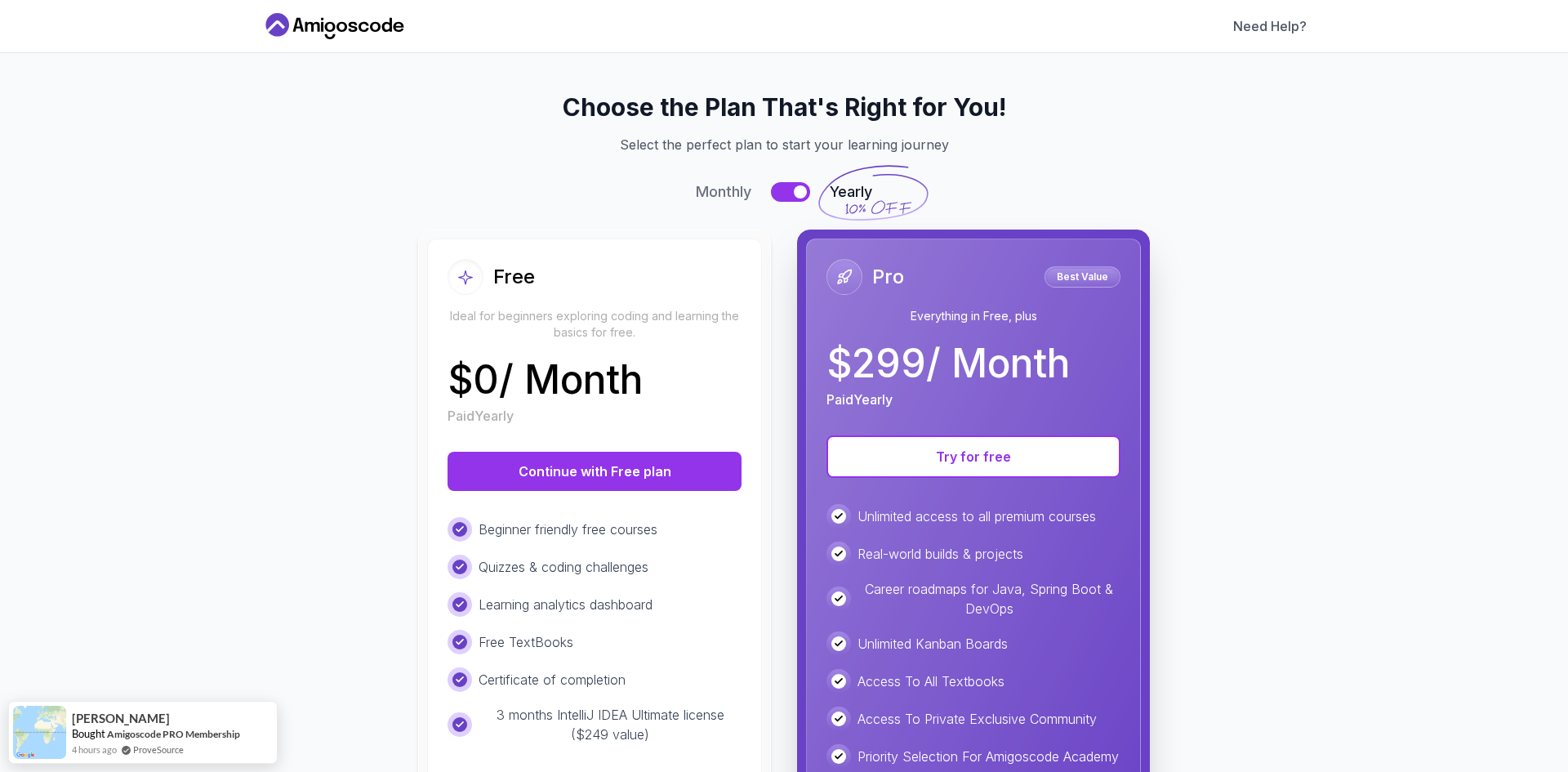
click at [786, 197] on button at bounding box center [790, 191] width 39 height 20
click at [642, 481] on button "Continue with Free plan" at bounding box center [594, 471] width 294 height 39
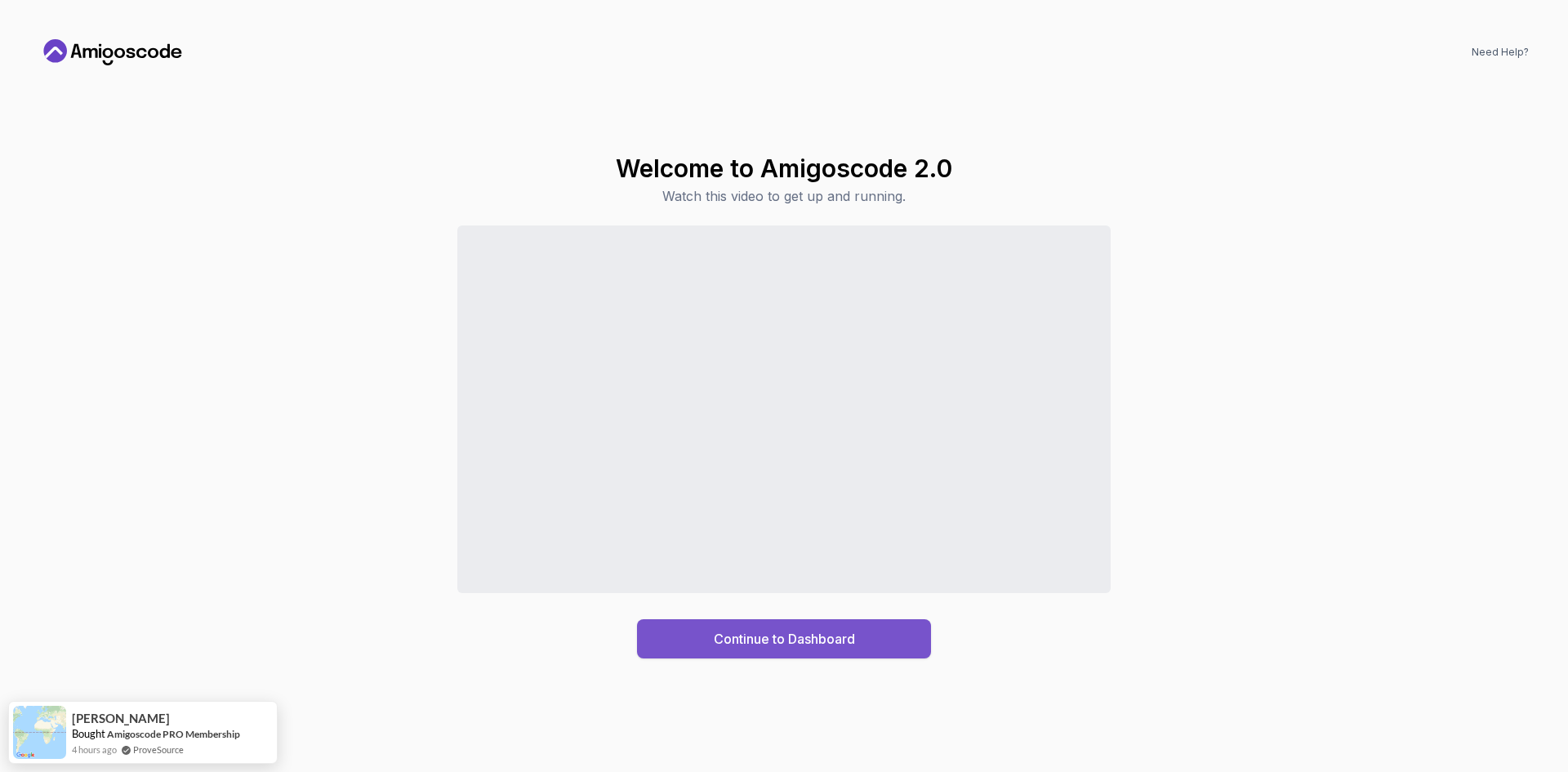
click at [789, 636] on div "Continue to Dashboard" at bounding box center [784, 639] width 142 height 20
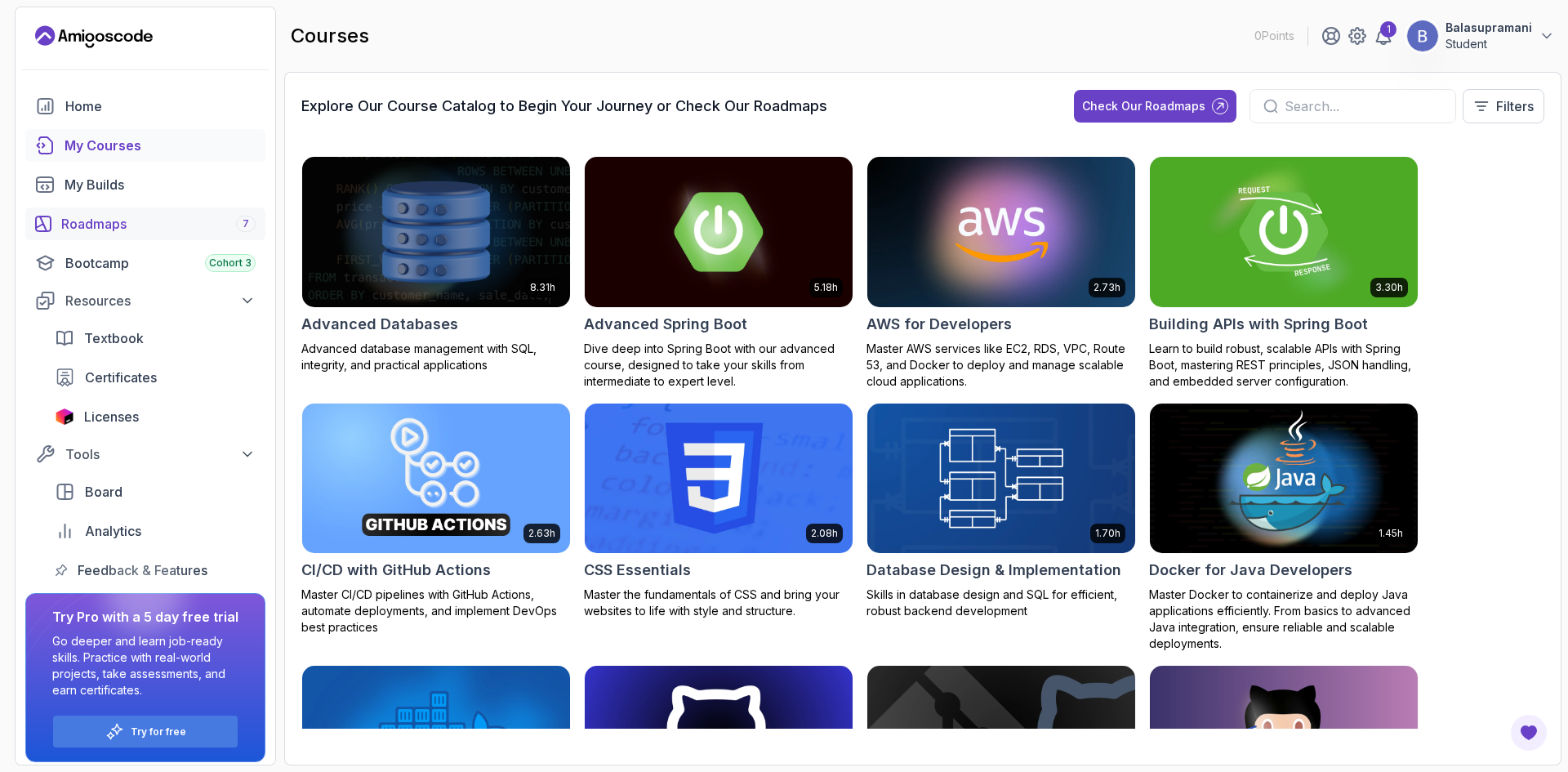
click at [84, 226] on div "Roadmaps 7" at bounding box center [158, 224] width 194 height 20
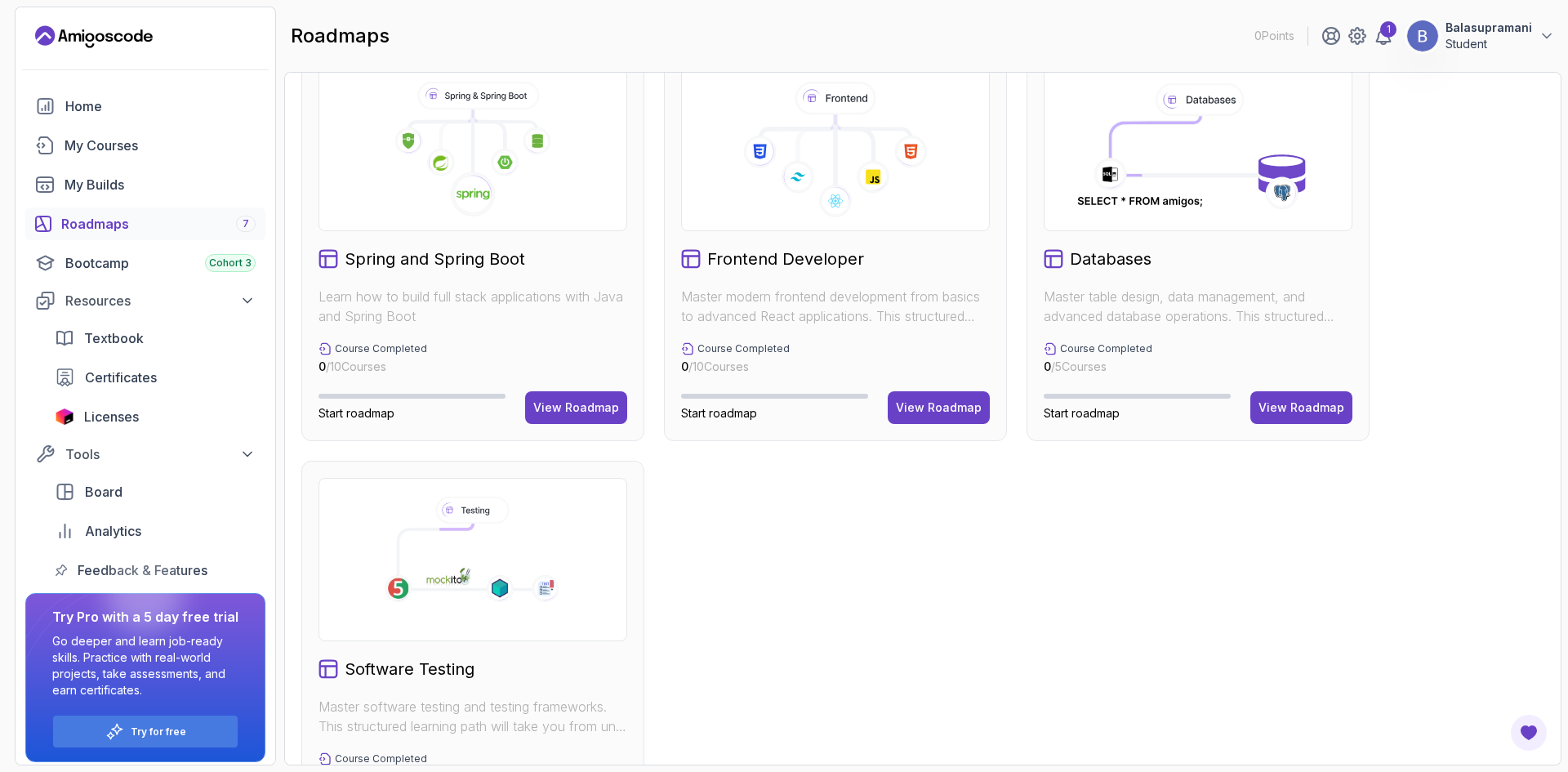
scroll to position [449, 0]
click at [532, 319] on p "Learn how to build full stack applications with Java and Spring Boot" at bounding box center [473, 305] width 309 height 39
click at [580, 405] on div "View Roadmap" at bounding box center [577, 406] width 86 height 16
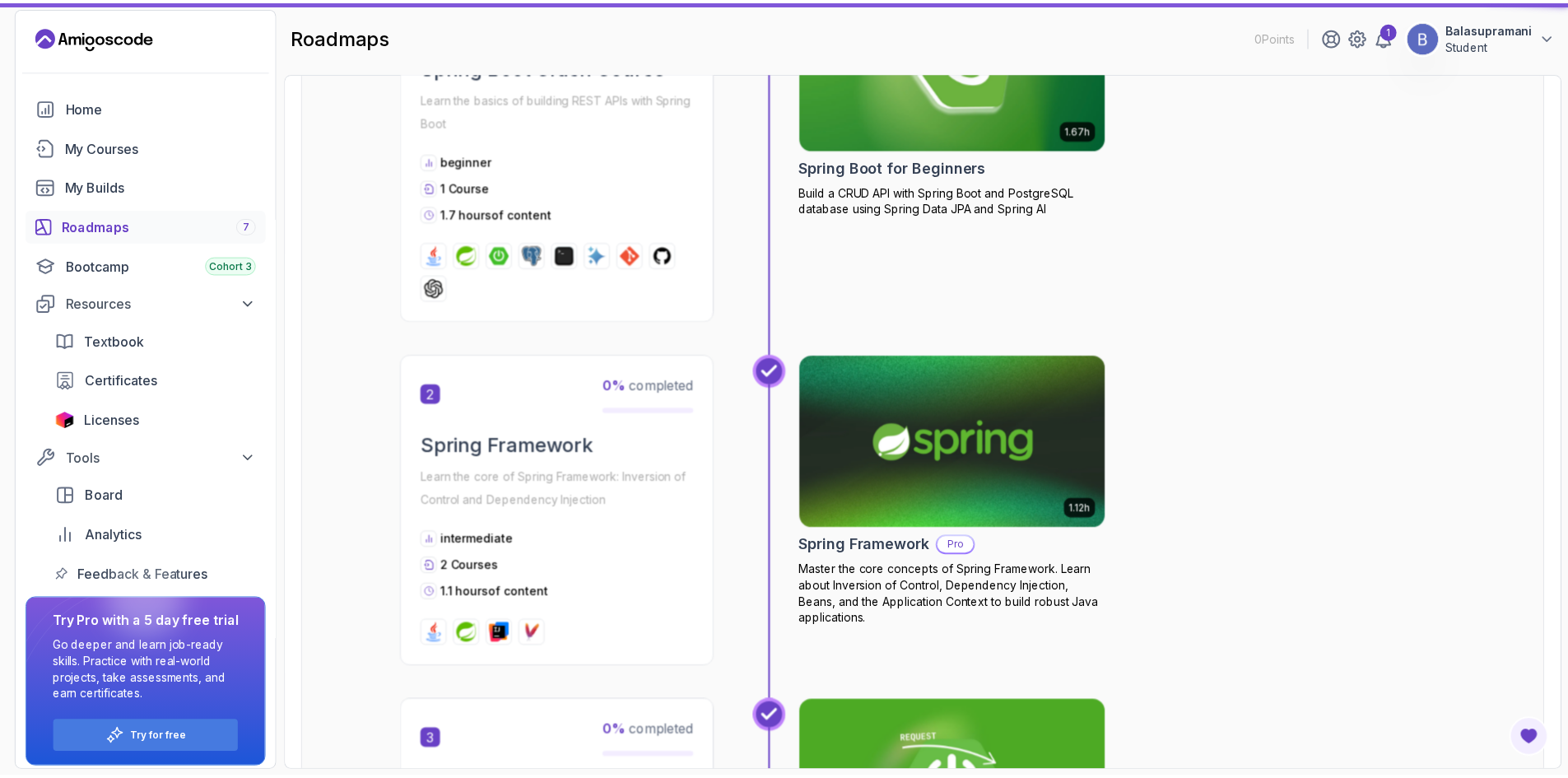
scroll to position [16, 0]
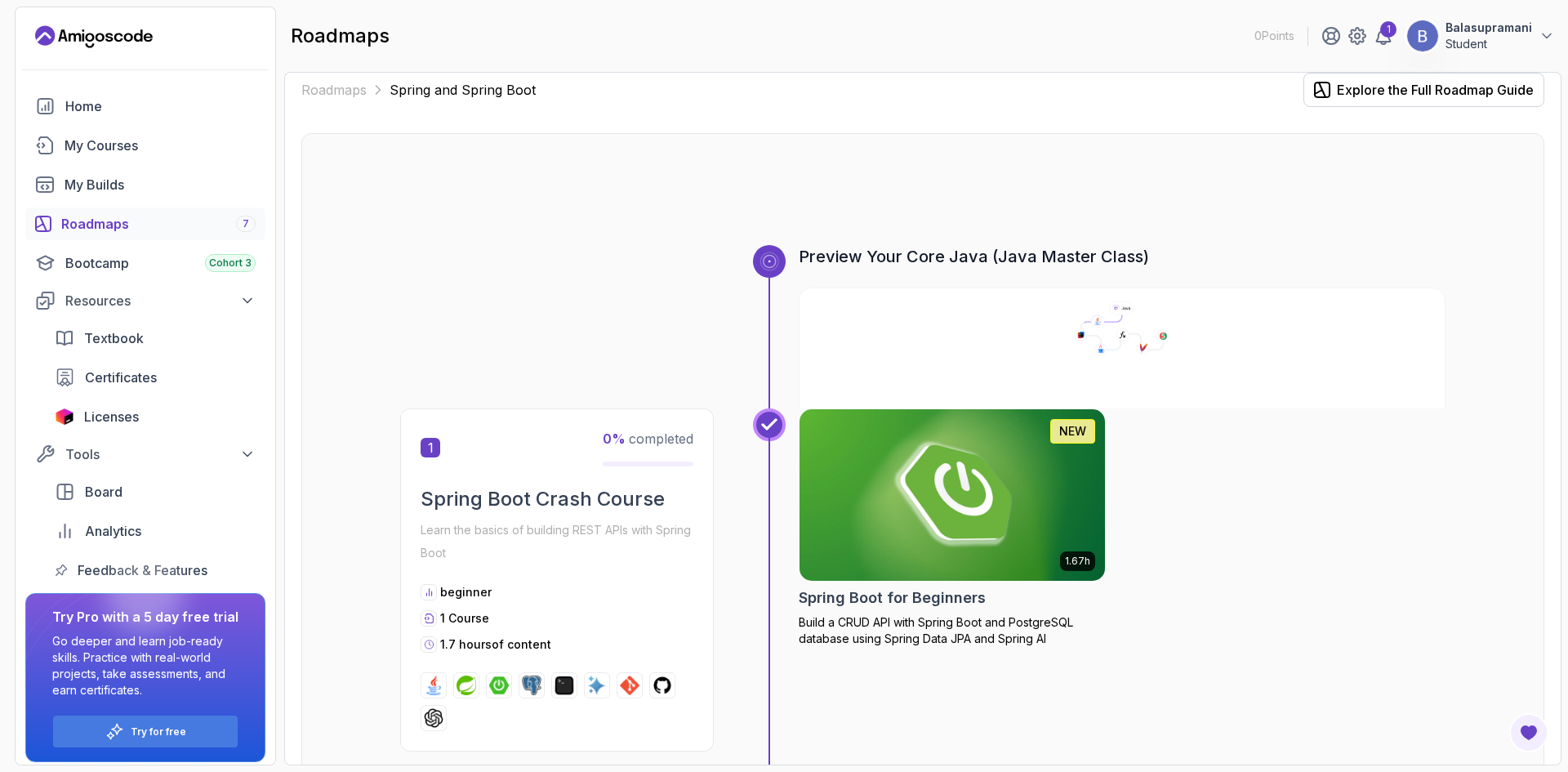
click at [1025, 535] on img at bounding box center [952, 495] width 321 height 180
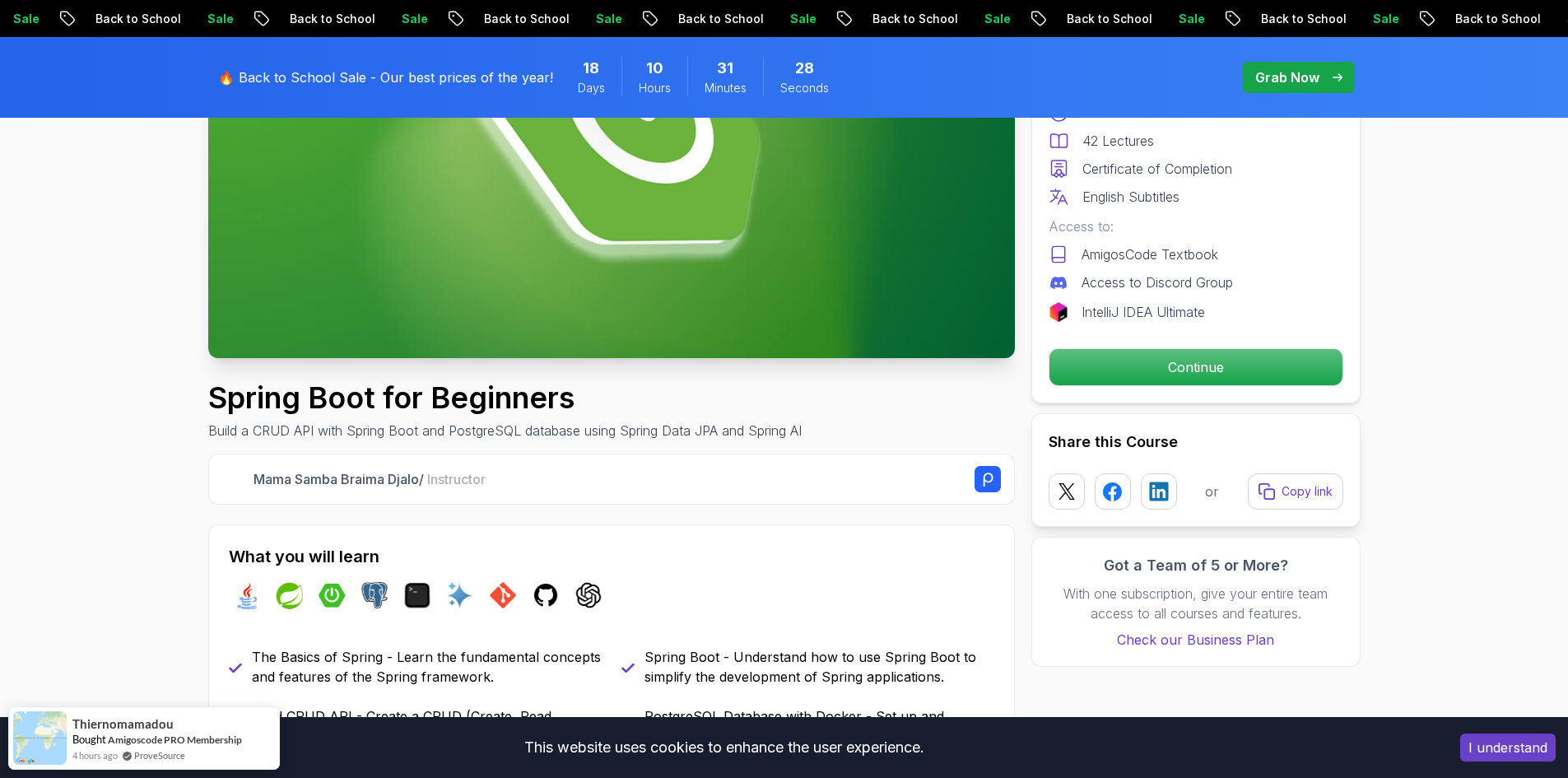
scroll to position [313, 0]
click at [1494, 743] on button "I understand" at bounding box center [1509, 747] width 96 height 28
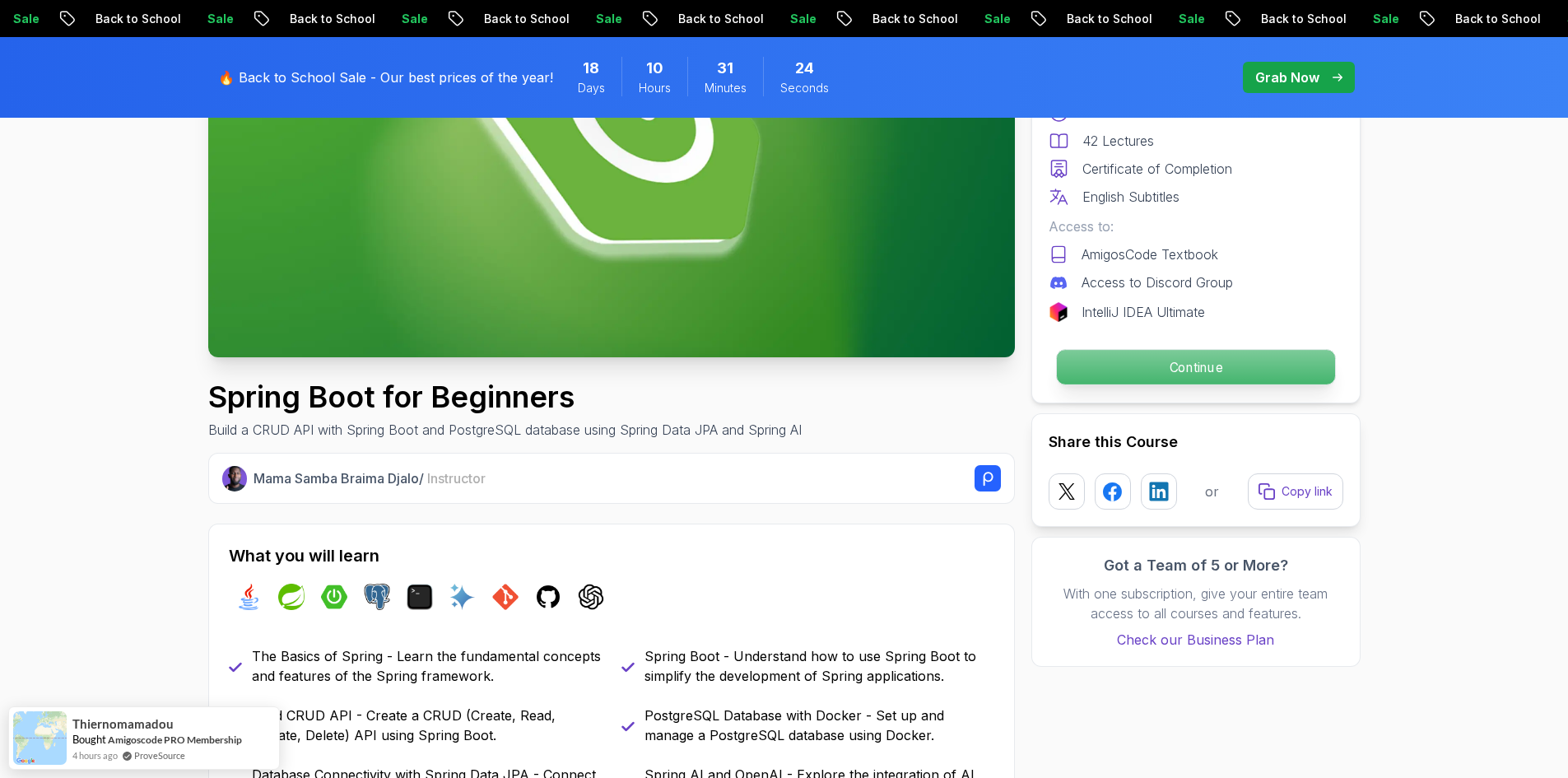
click at [1187, 365] on p "Continue" at bounding box center [1195, 367] width 278 height 35
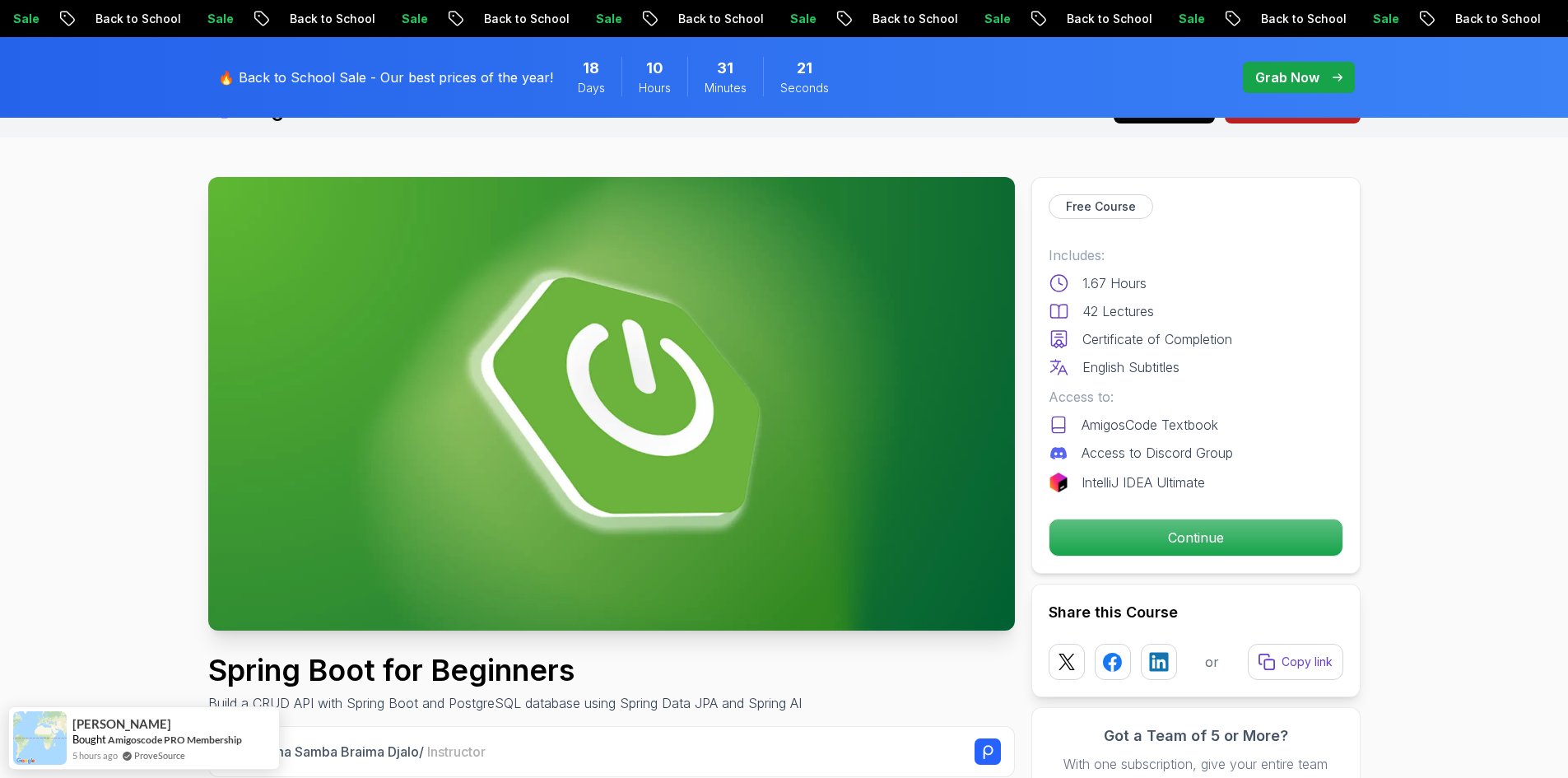
scroll to position [38, 0]
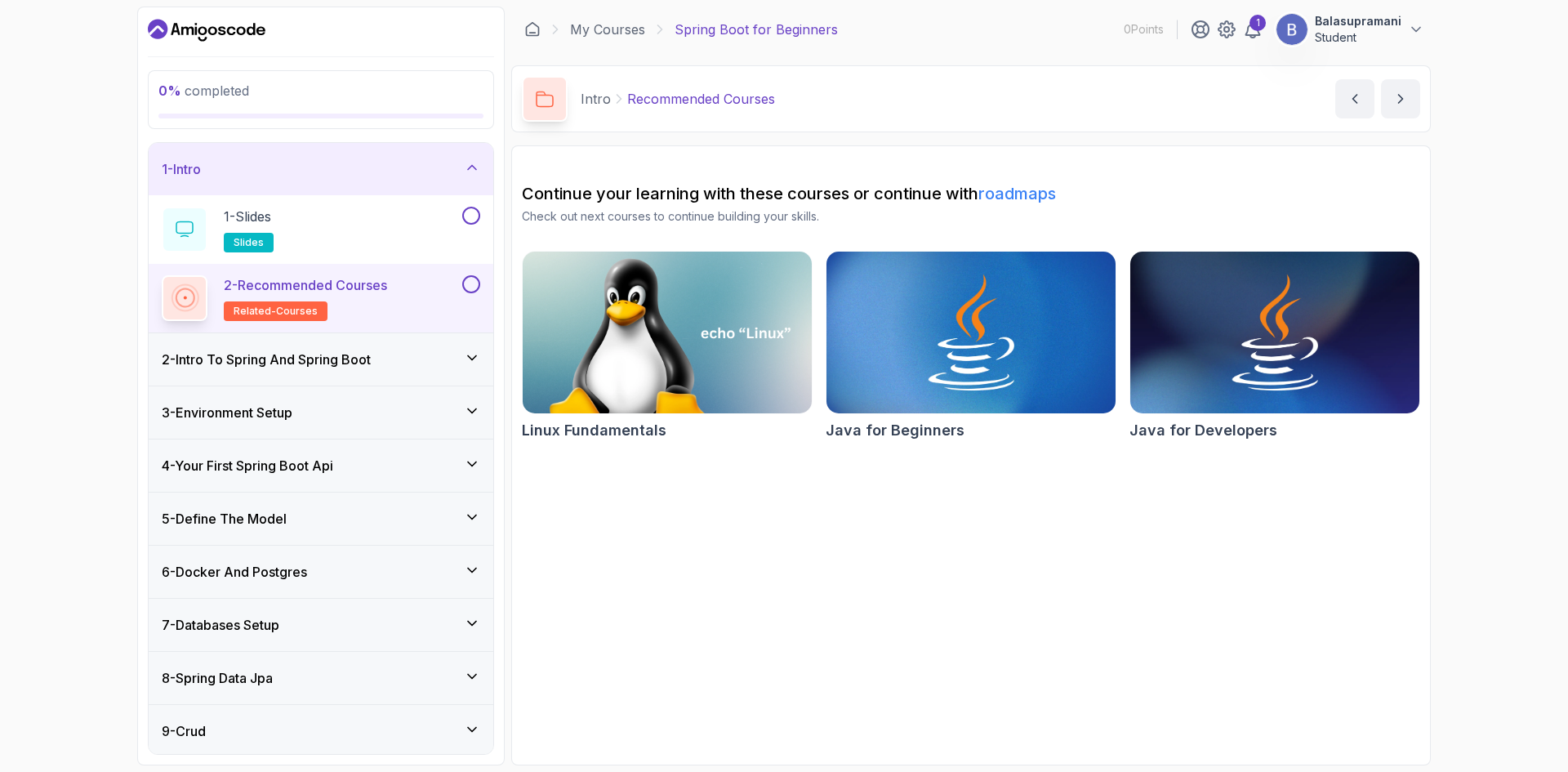
click at [323, 360] on h3 "2 - Intro To Spring And Spring Boot" at bounding box center [266, 359] width 209 height 20
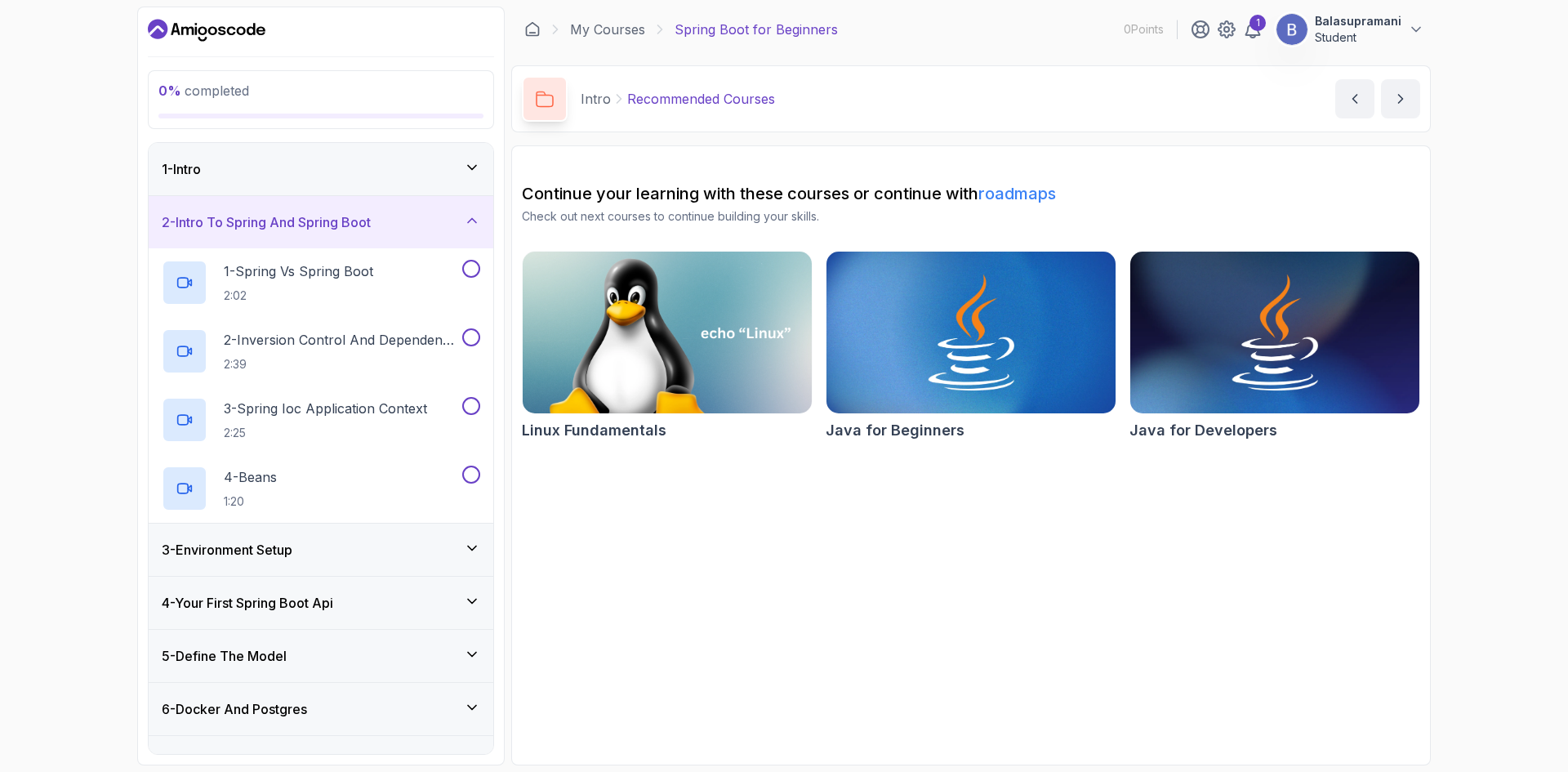
click at [310, 175] on div "1 - Intro" at bounding box center [321, 168] width 319 height 20
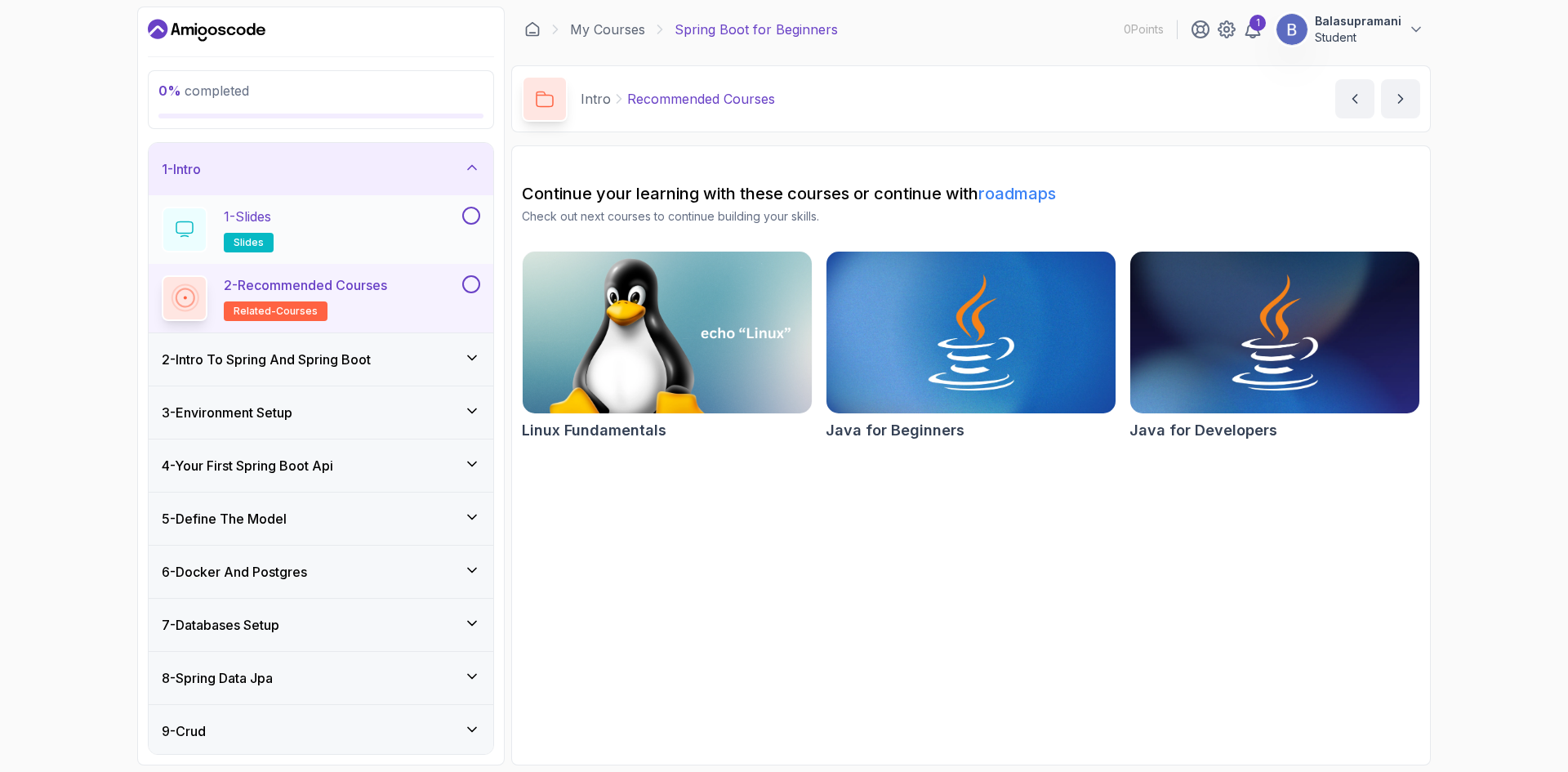
click at [298, 226] on div "1 - Slides slides" at bounding box center [310, 229] width 298 height 46
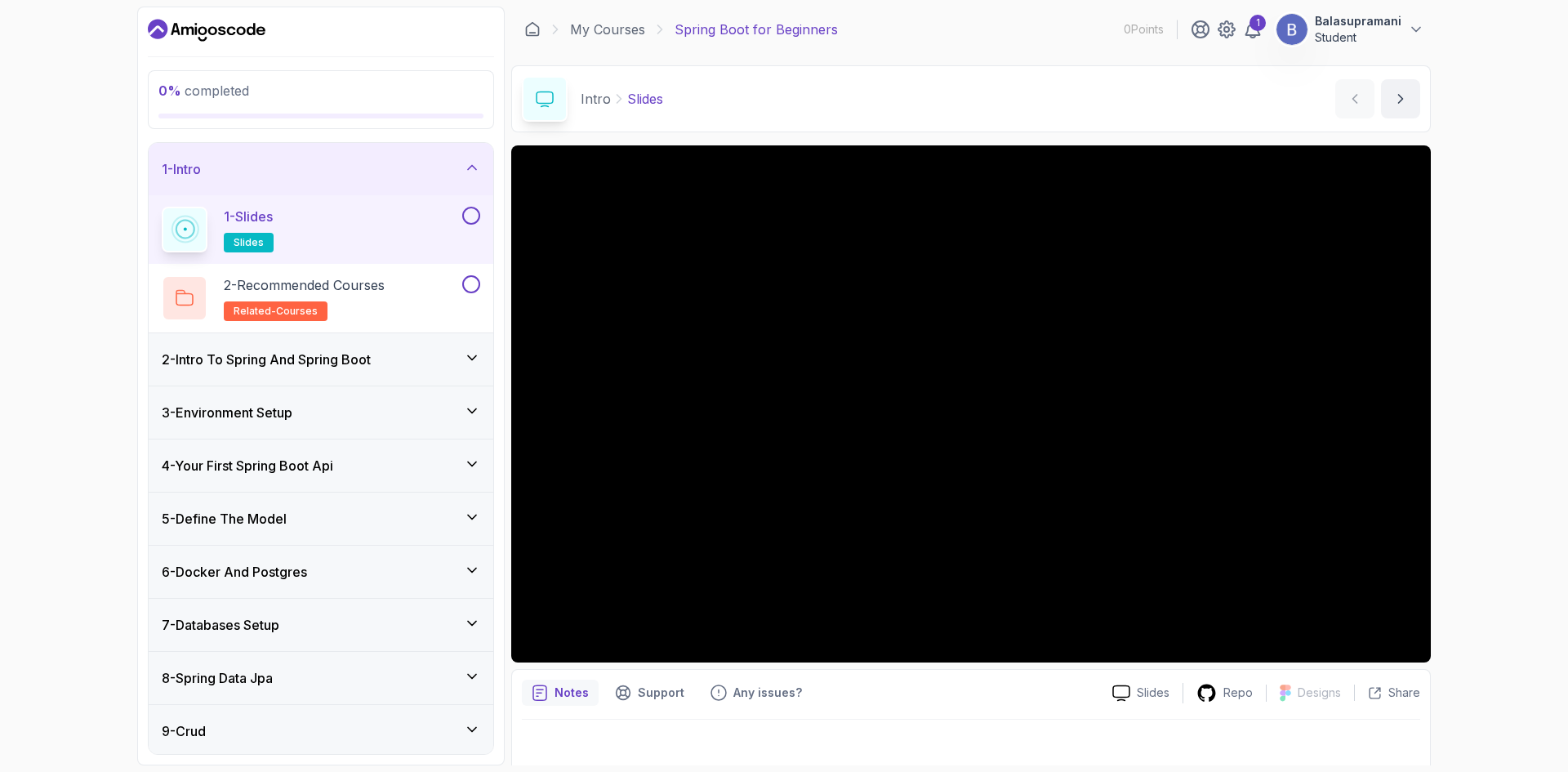
click at [398, 364] on div "2 - Intro To Spring And Spring Boot" at bounding box center [321, 359] width 319 height 20
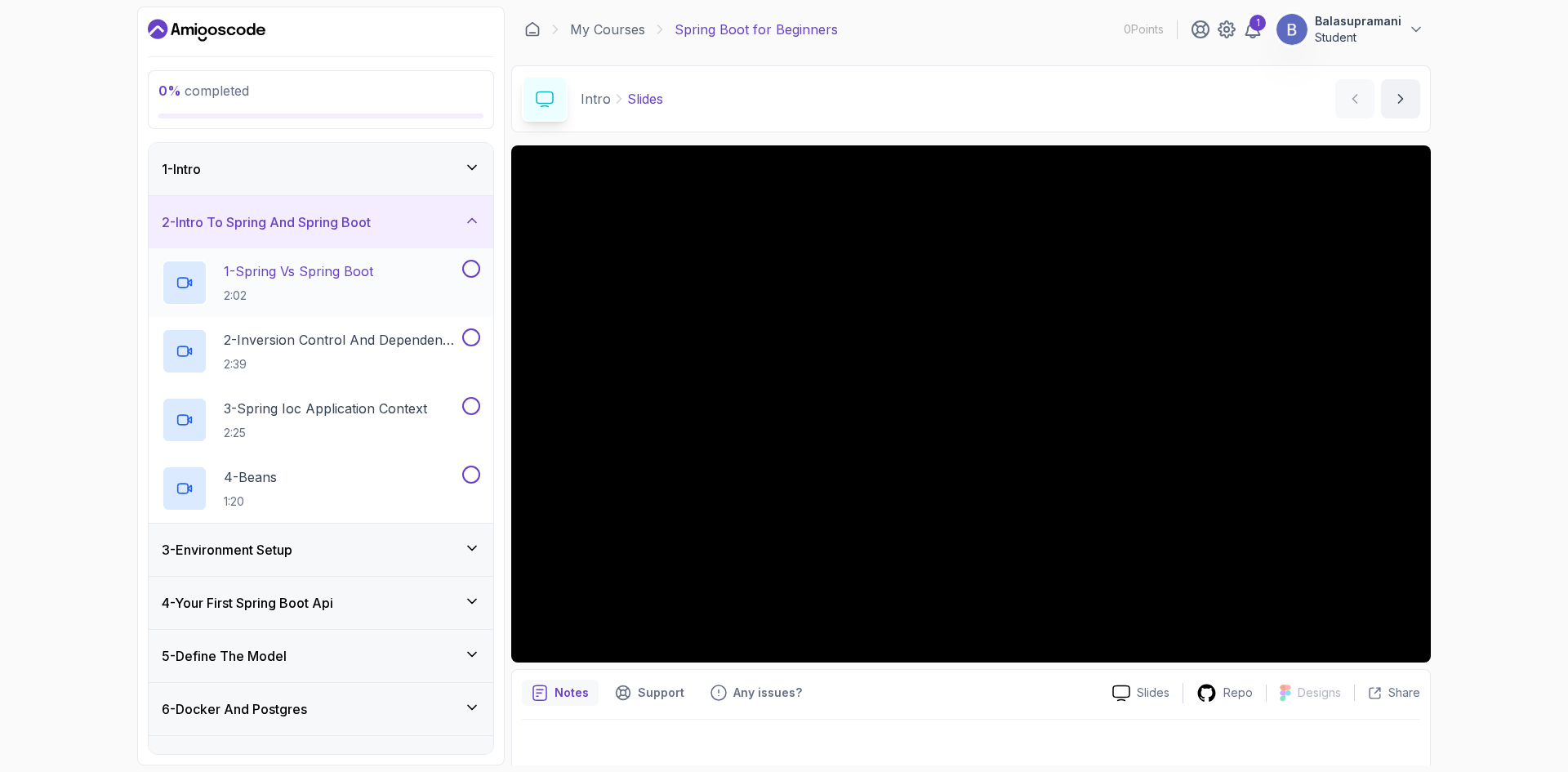
click at [340, 272] on p "1 - Spring Vs Spring Boot" at bounding box center [298, 271] width 149 height 20
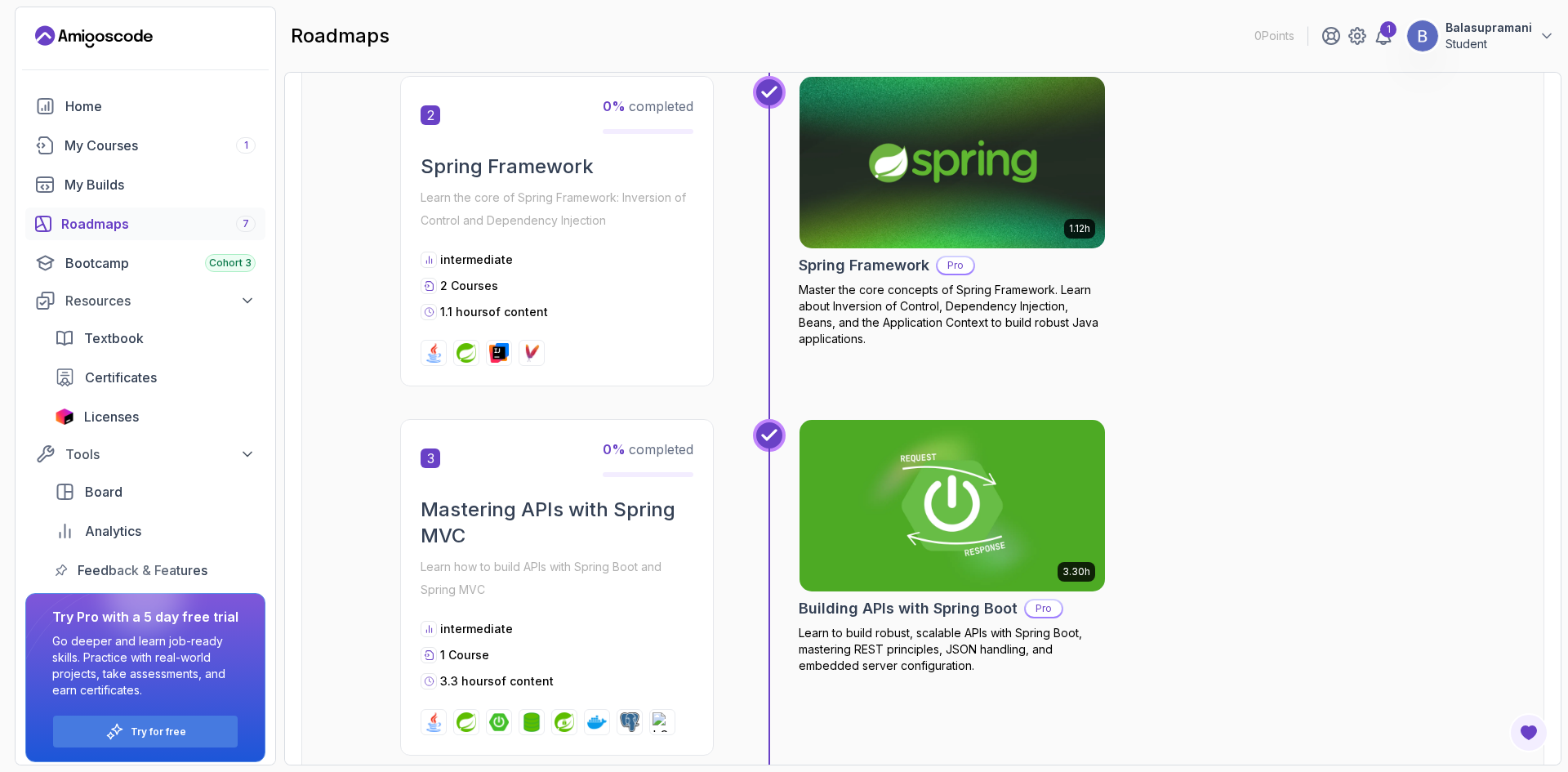
scroll to position [724, 0]
